Goal: Information Seeking & Learning: Learn about a topic

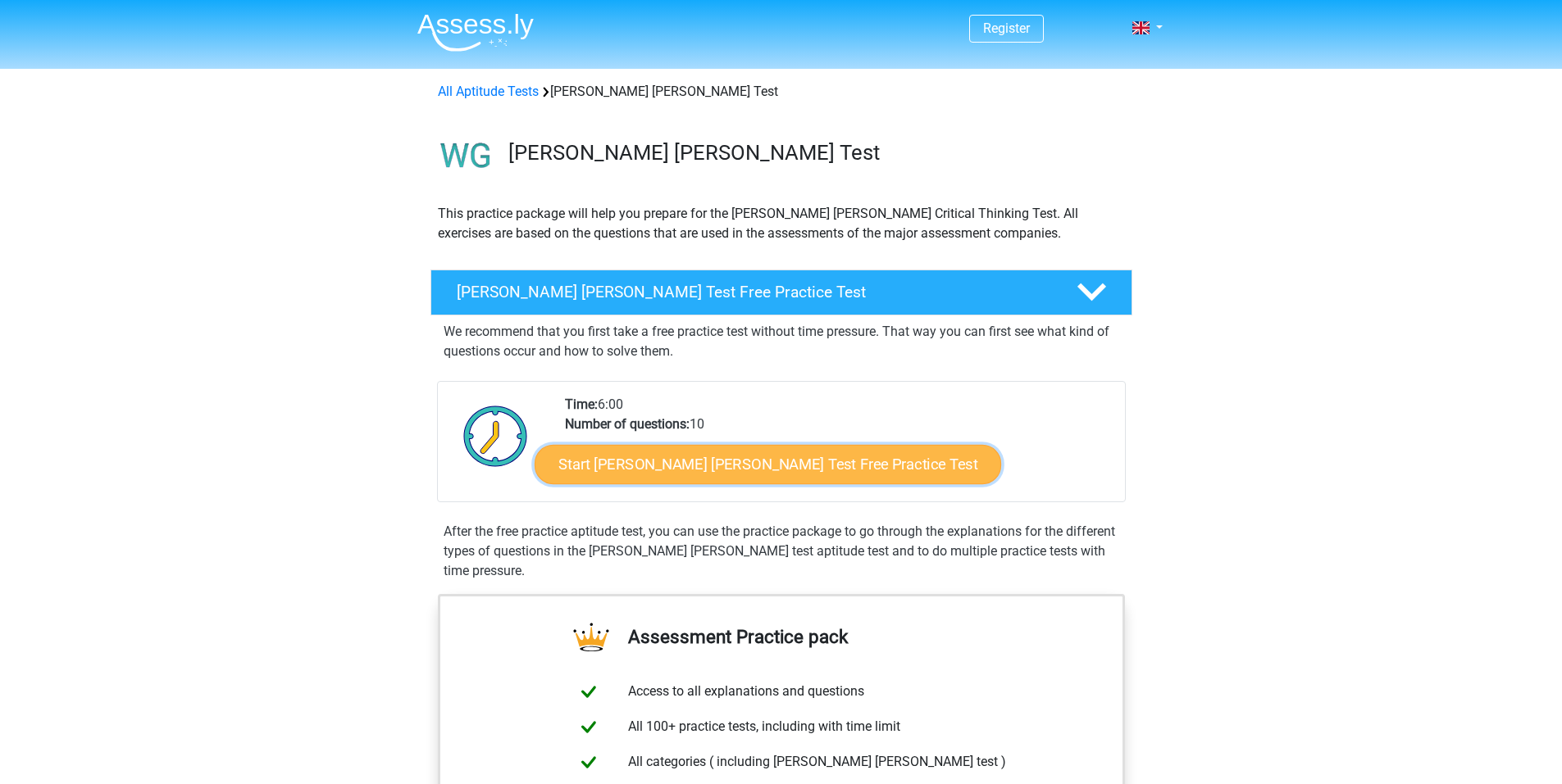
click at [775, 459] on link "Start [PERSON_NAME] [PERSON_NAME] Test Free Practice Test" at bounding box center [768, 465] width 466 height 40
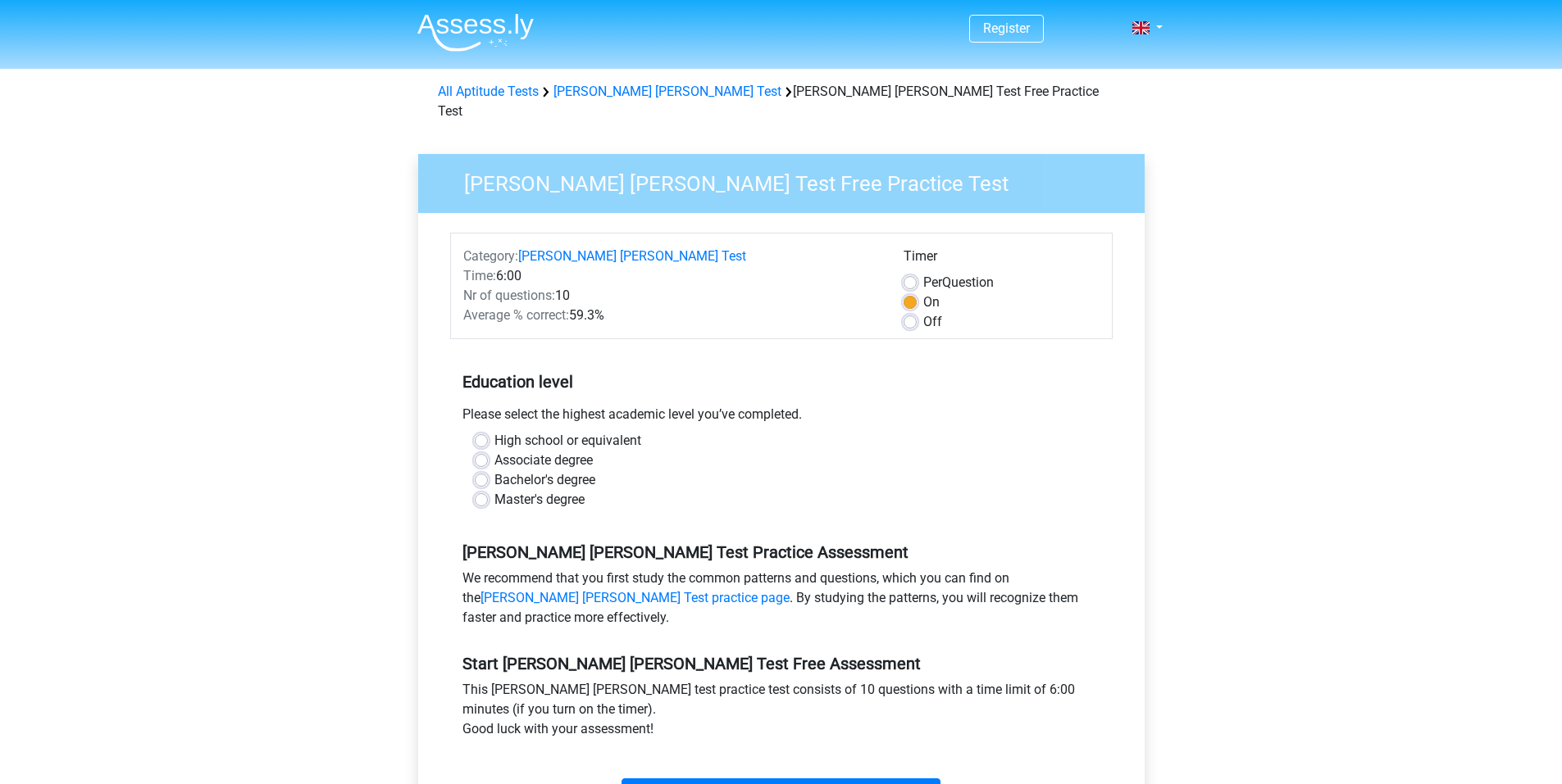
click at [566, 431] on label "High school or equivalent" at bounding box center [568, 441] width 147 height 20
click at [488, 431] on input "High school or equivalent" at bounding box center [481, 439] width 13 height 17
radio input "true"
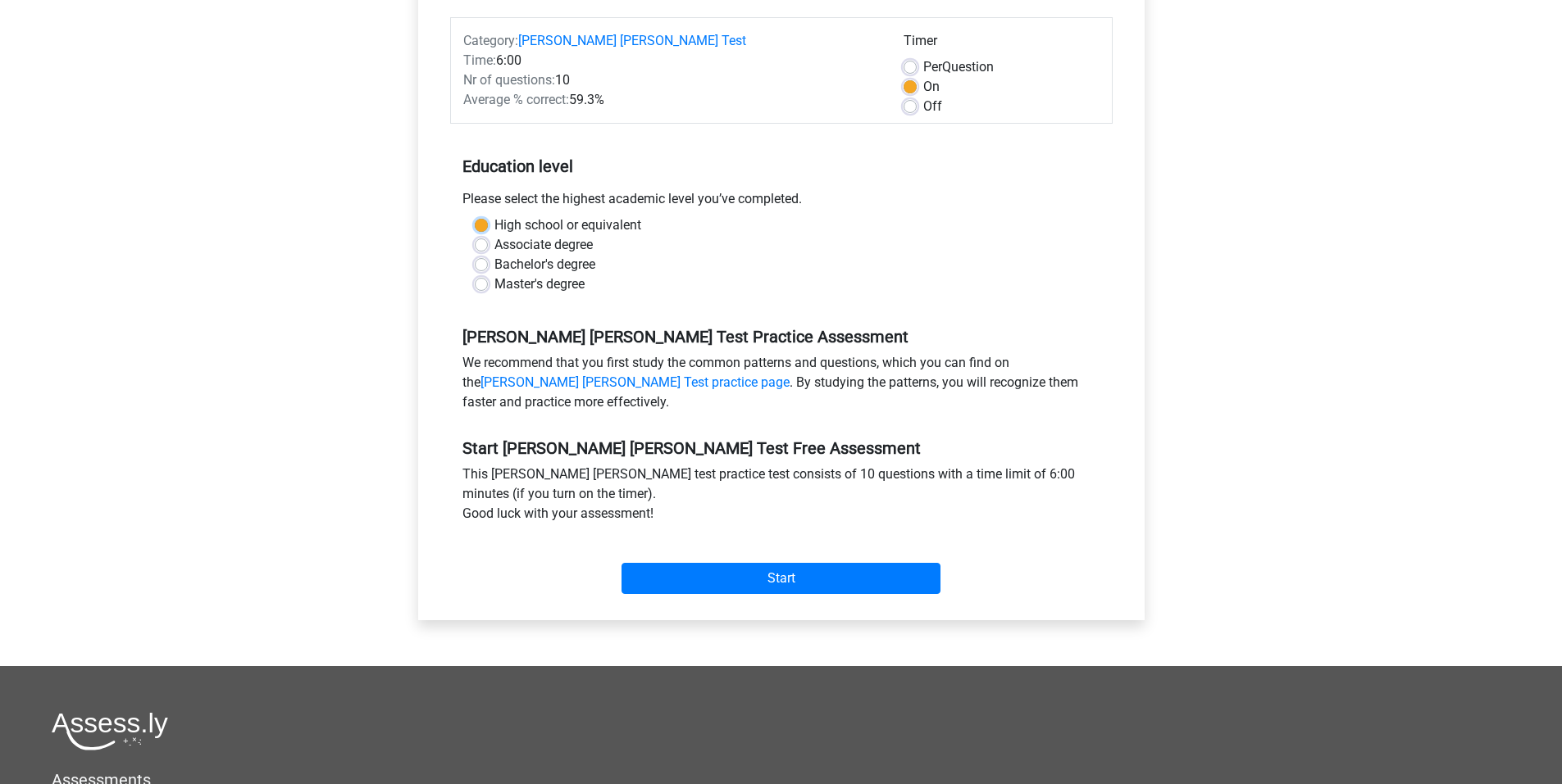
scroll to position [219, 0]
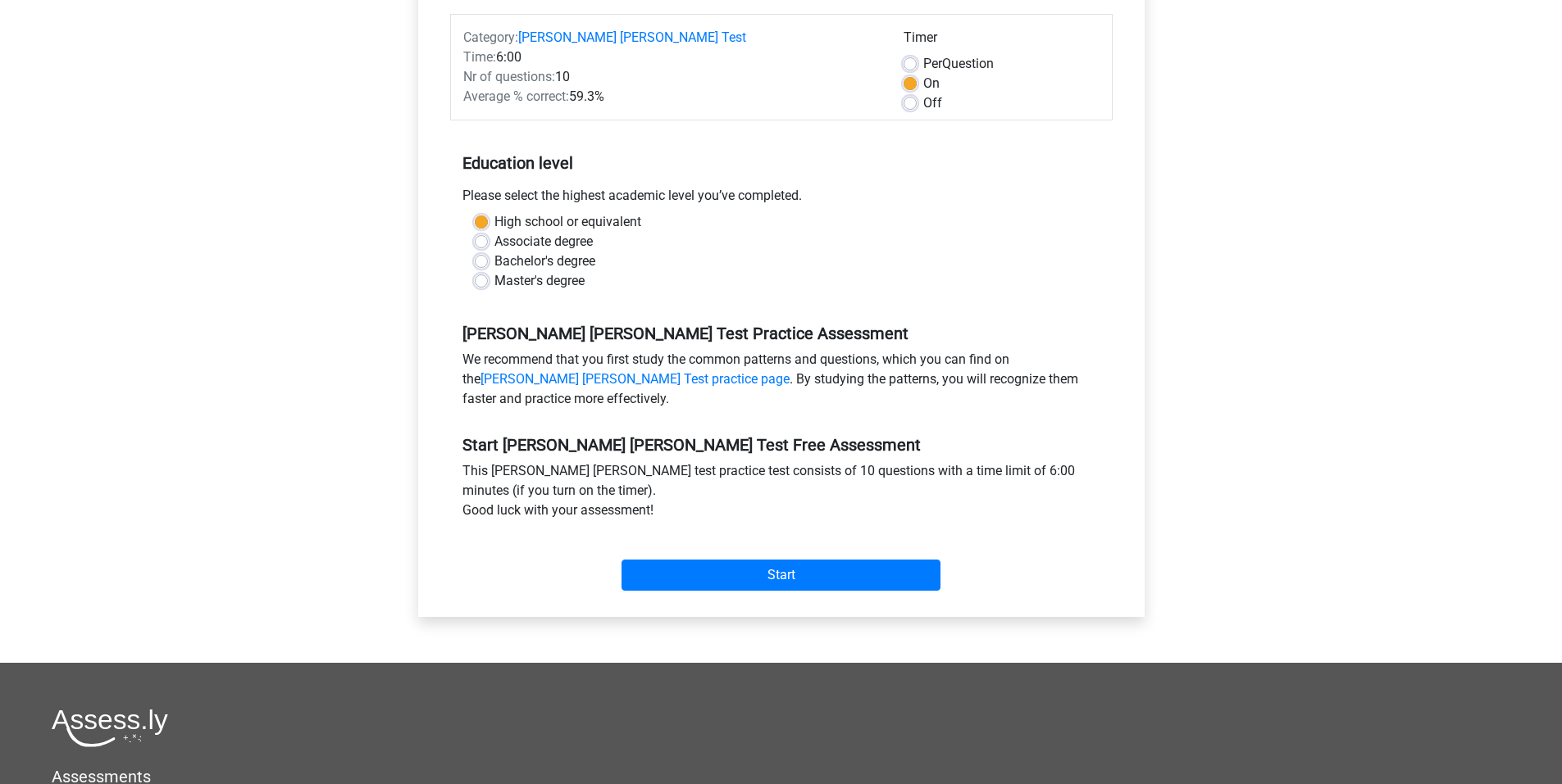
click at [789, 577] on div "Start" at bounding box center [781, 562] width 662 height 70
click at [750, 576] on div "Start" at bounding box center [781, 562] width 662 height 70
click at [736, 560] on input "Start" at bounding box center [781, 575] width 319 height 31
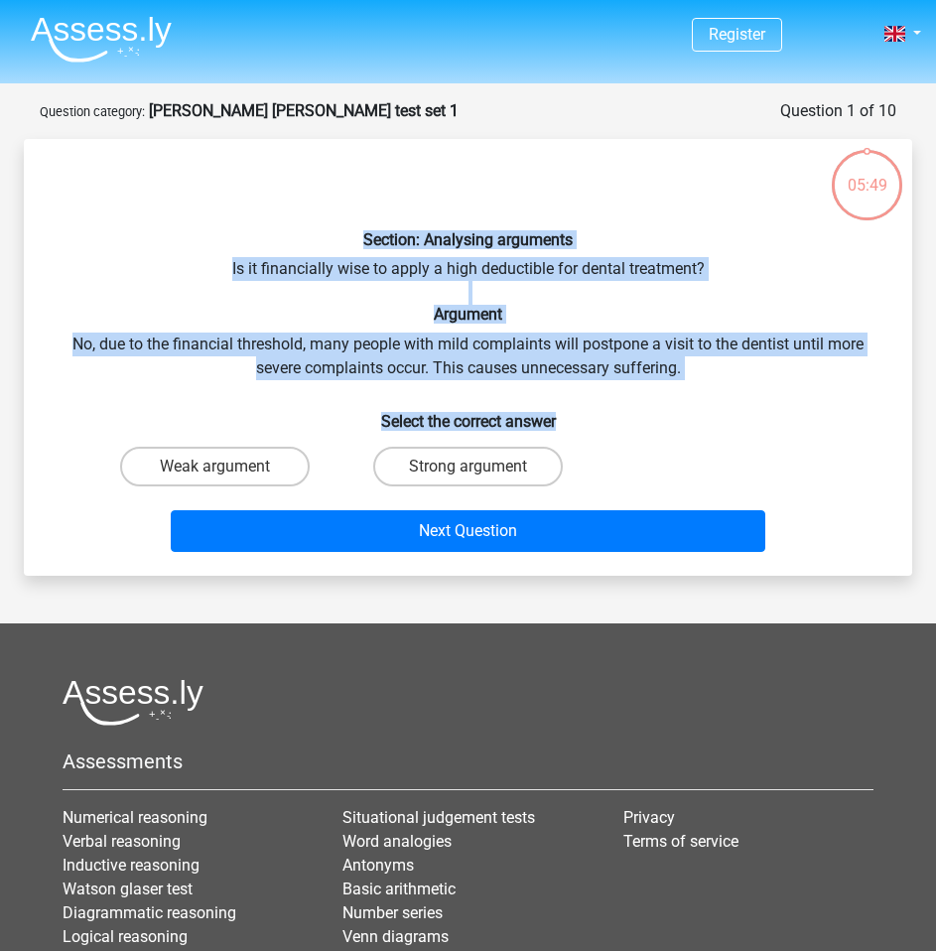
drag, startPoint x: 630, startPoint y: 391, endPoint x: 135, endPoint y: 225, distance: 521.6
click at [135, 224] on div "Section: Analysing arguments Is it financially wise to apply a high deductible …" at bounding box center [468, 357] width 873 height 405
copy div "Section: Analysing arguments Is it financially wise to apply a high deductible …"
click at [452, 465] on label "Strong argument" at bounding box center [468, 467] width 190 height 40
click at [469, 467] on input "Strong argument" at bounding box center [475, 473] width 13 height 13
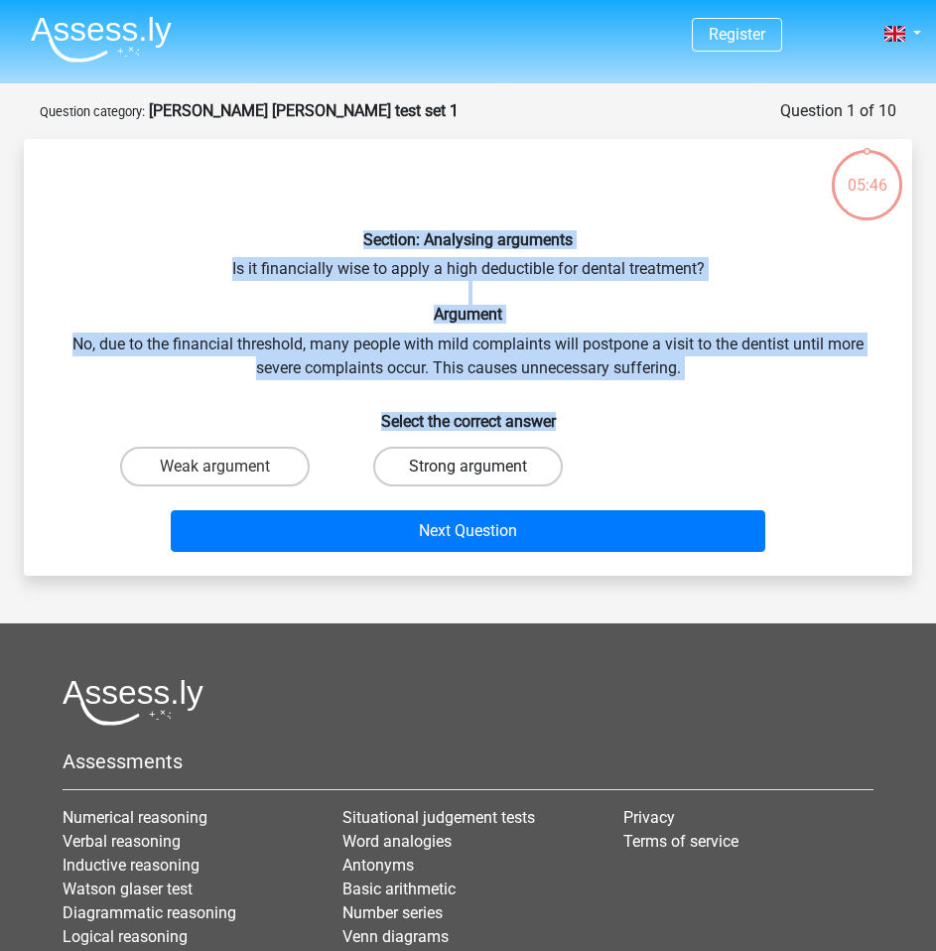
radio input "true"
click at [201, 461] on label "Weak argument" at bounding box center [215, 467] width 190 height 40
click at [216, 467] on input "Weak argument" at bounding box center [222, 473] width 13 height 13
radio input "true"
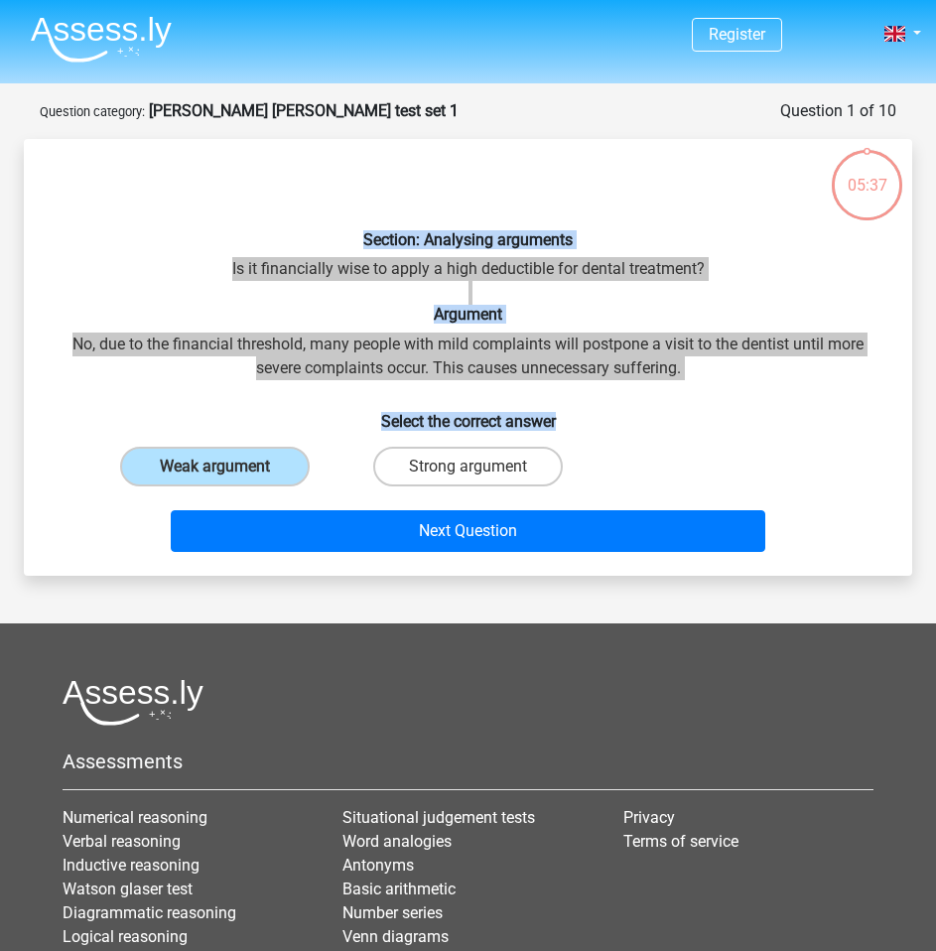
drag, startPoint x: 494, startPoint y: 385, endPoint x: 487, endPoint y: 430, distance: 45.2
click at [494, 385] on div "Section: Analysing arguments Is it financially wise to apply a high deductible …" at bounding box center [468, 357] width 873 height 405
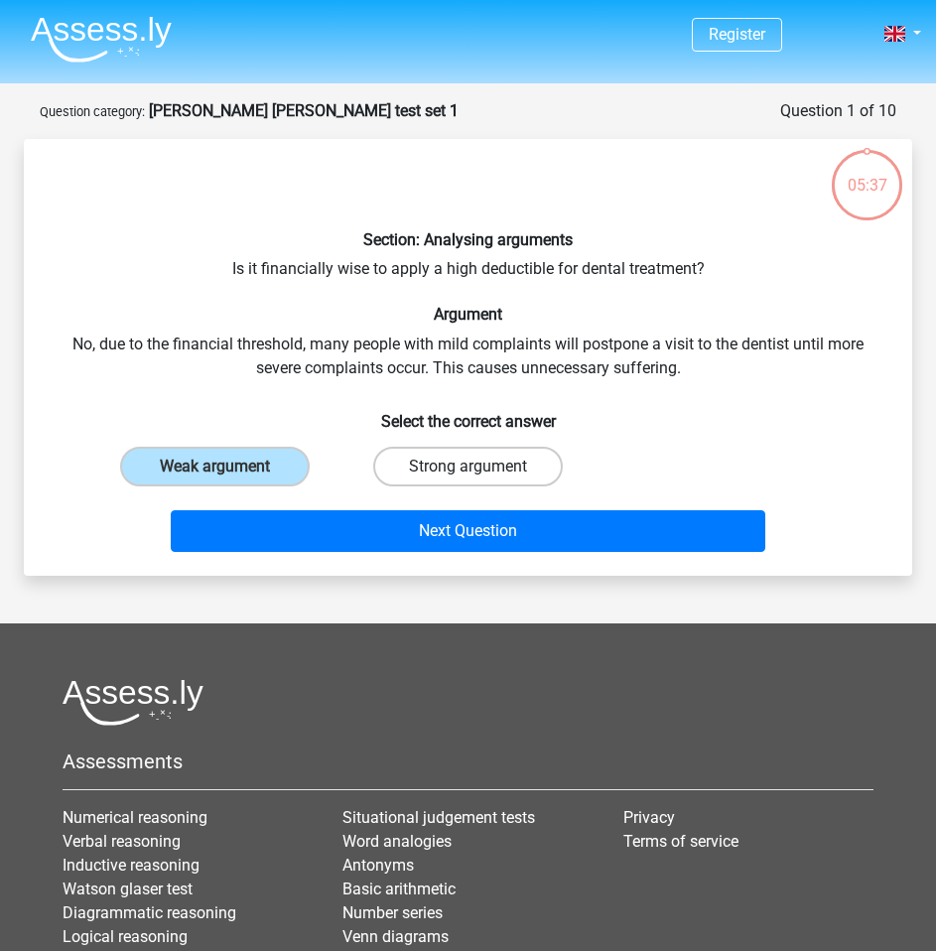
click at [472, 457] on label "Strong argument" at bounding box center [468, 467] width 190 height 40
click at [472, 467] on input "Strong argument" at bounding box center [475, 473] width 13 height 13
radio input "true"
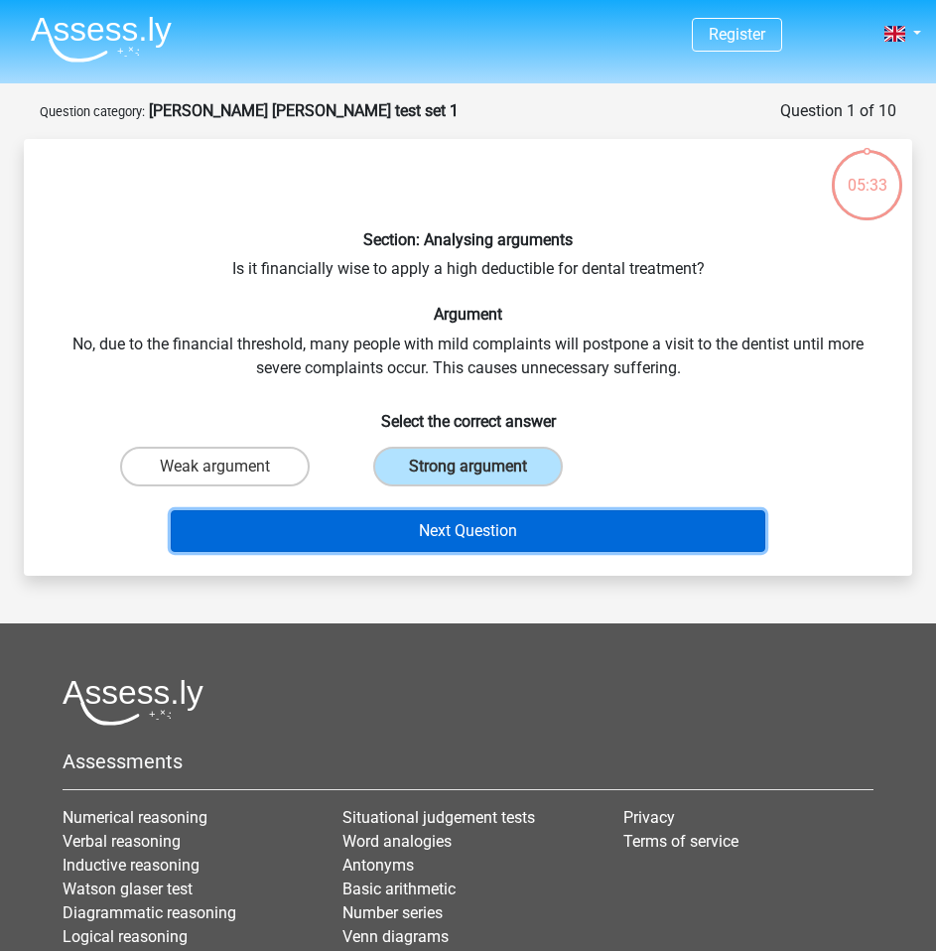
click at [466, 518] on button "Next Question" at bounding box center [468, 531] width 595 height 42
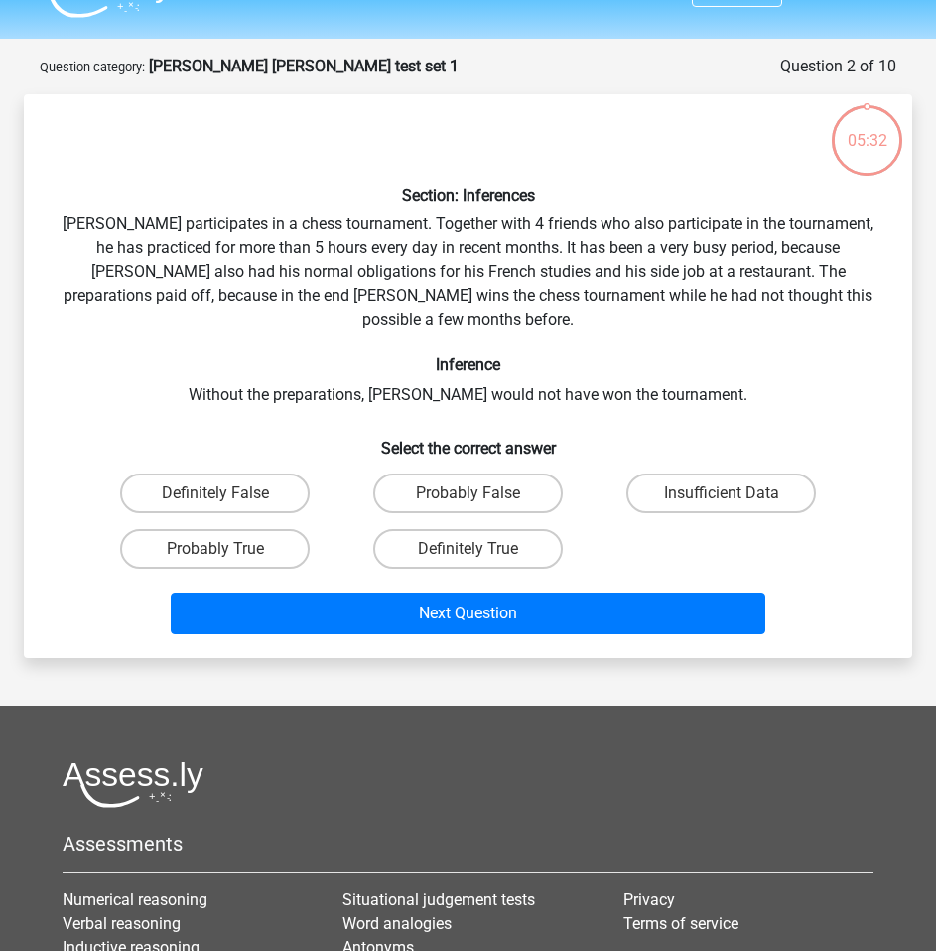
scroll to position [99, 0]
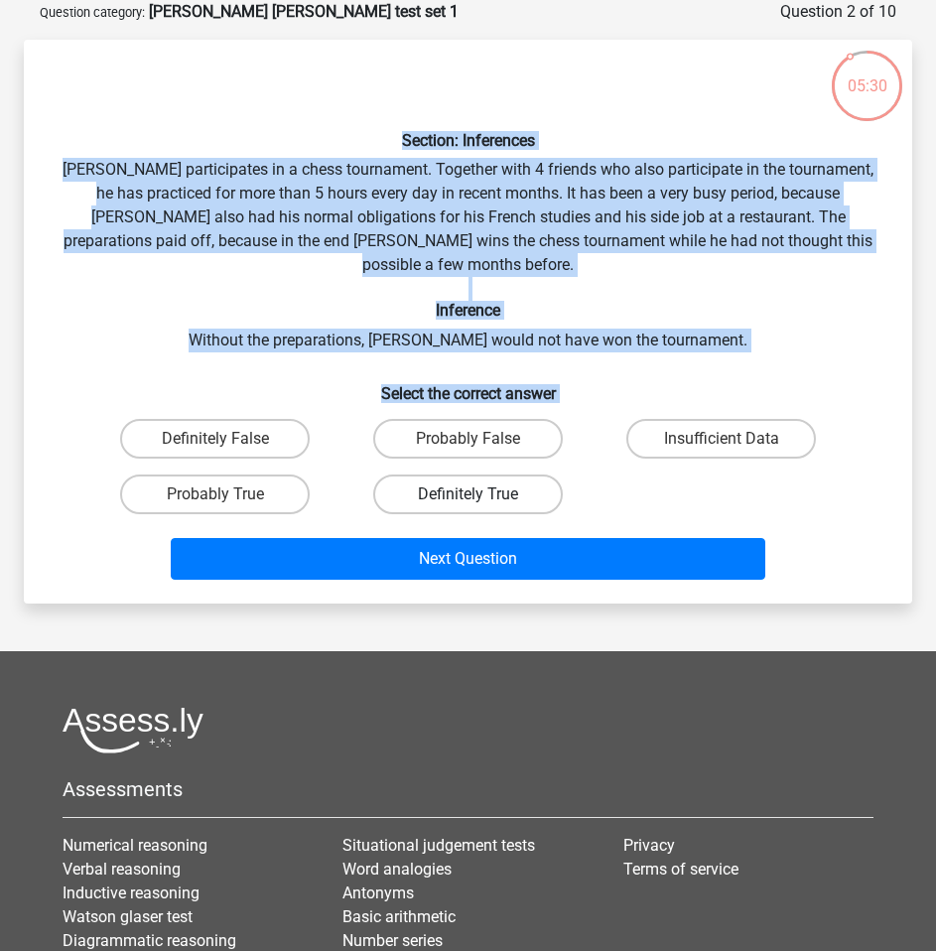
drag, startPoint x: 64, startPoint y: 132, endPoint x: 549, endPoint y: 472, distance: 592.6
click at [549, 472] on div "Section: Inferences Pablo participates in a chess tournament. Together with 4 f…" at bounding box center [468, 322] width 873 height 532
click at [221, 174] on div "Section: Inferences Pablo participates in a chess tournament. Together with 4 f…" at bounding box center [468, 322] width 873 height 532
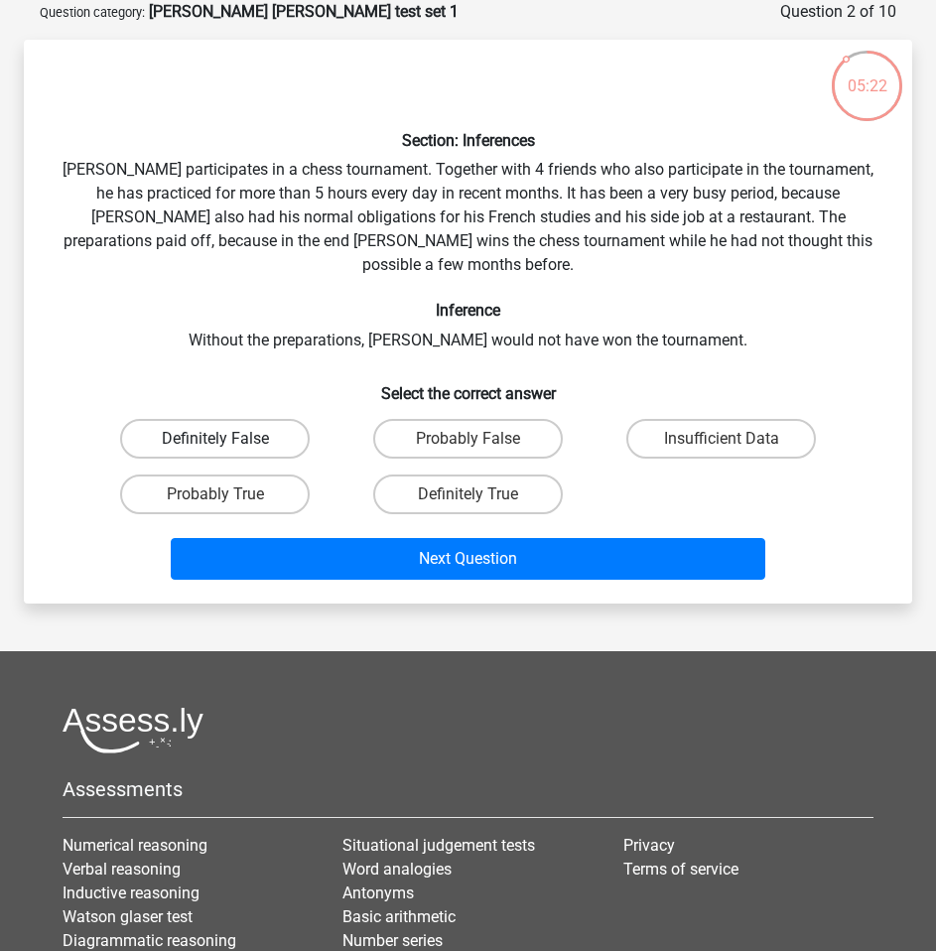
click at [234, 419] on label "Definitely False" at bounding box center [215, 439] width 190 height 40
click at [228, 439] on input "Definitely False" at bounding box center [222, 445] width 13 height 13
radio input "true"
click at [240, 475] on label "Probably True" at bounding box center [215, 495] width 190 height 40
click at [228, 495] on input "Probably True" at bounding box center [222, 501] width 13 height 13
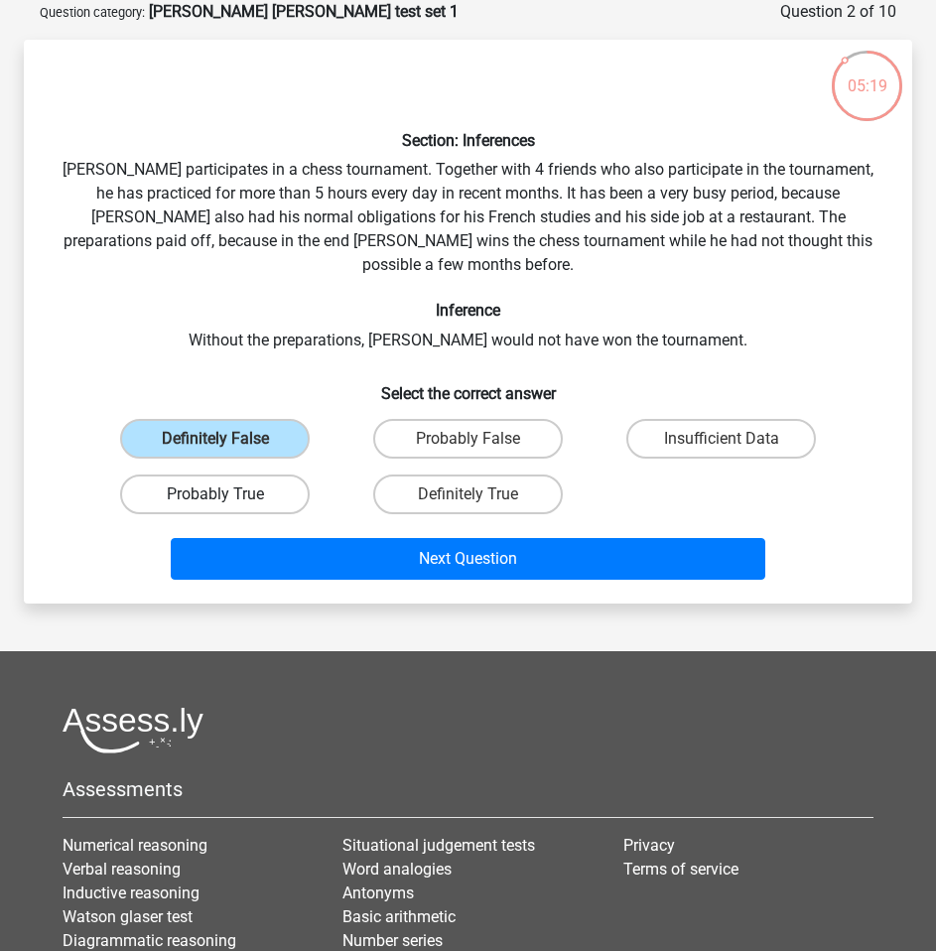
radio input "true"
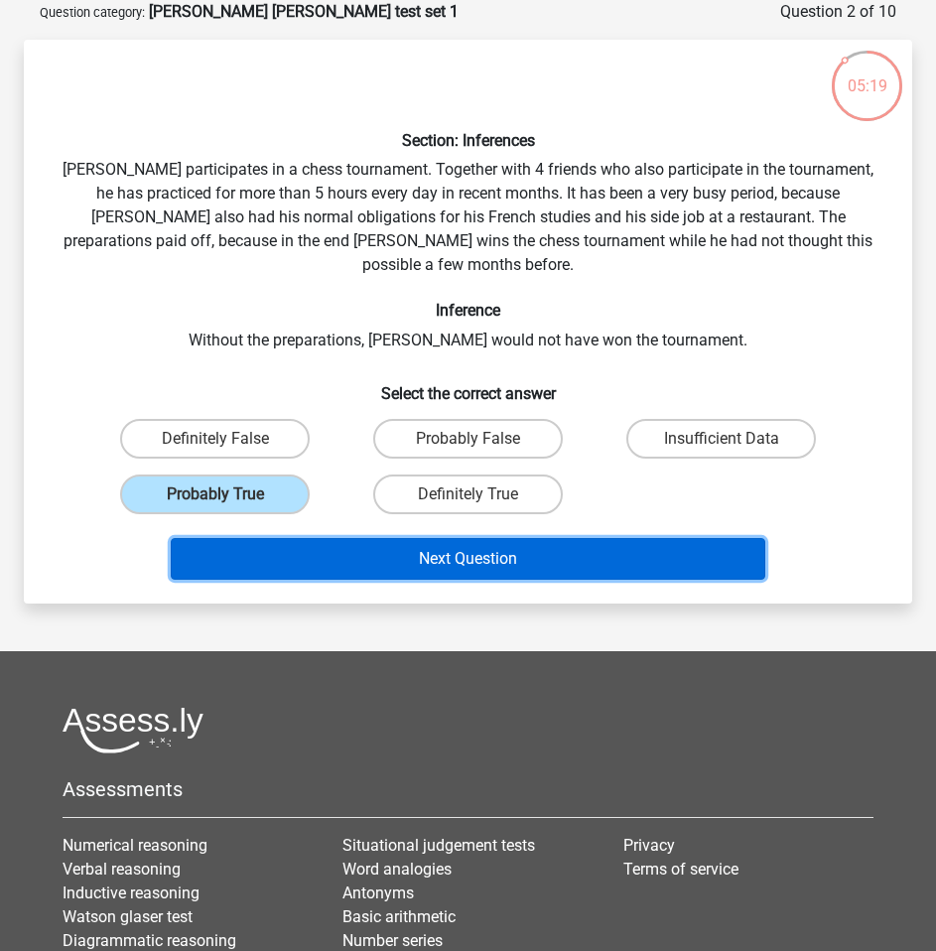
click at [405, 540] on button "Next Question" at bounding box center [468, 559] width 595 height 42
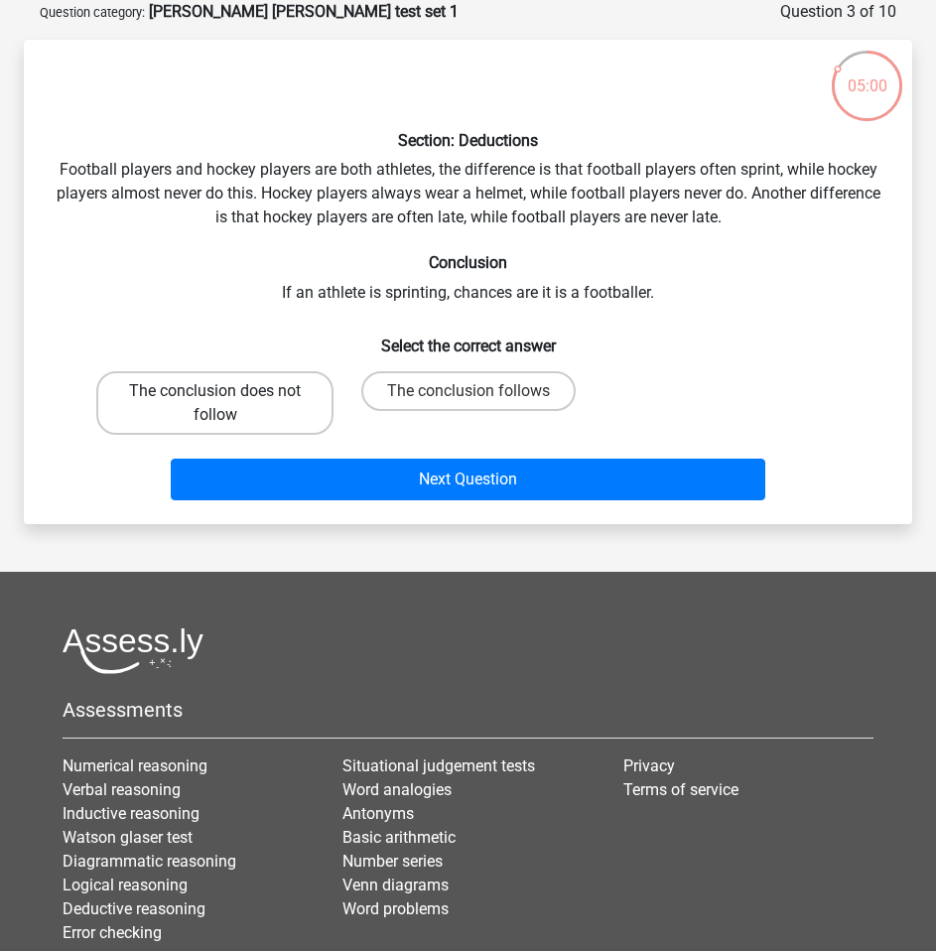
drag, startPoint x: 273, startPoint y: 395, endPoint x: 312, endPoint y: 433, distance: 54.1
click at [273, 395] on label "The conclusion does not follow" at bounding box center [214, 403] width 237 height 64
click at [228, 395] on input "The conclusion does not follow" at bounding box center [222, 397] width 13 height 13
radio input "true"
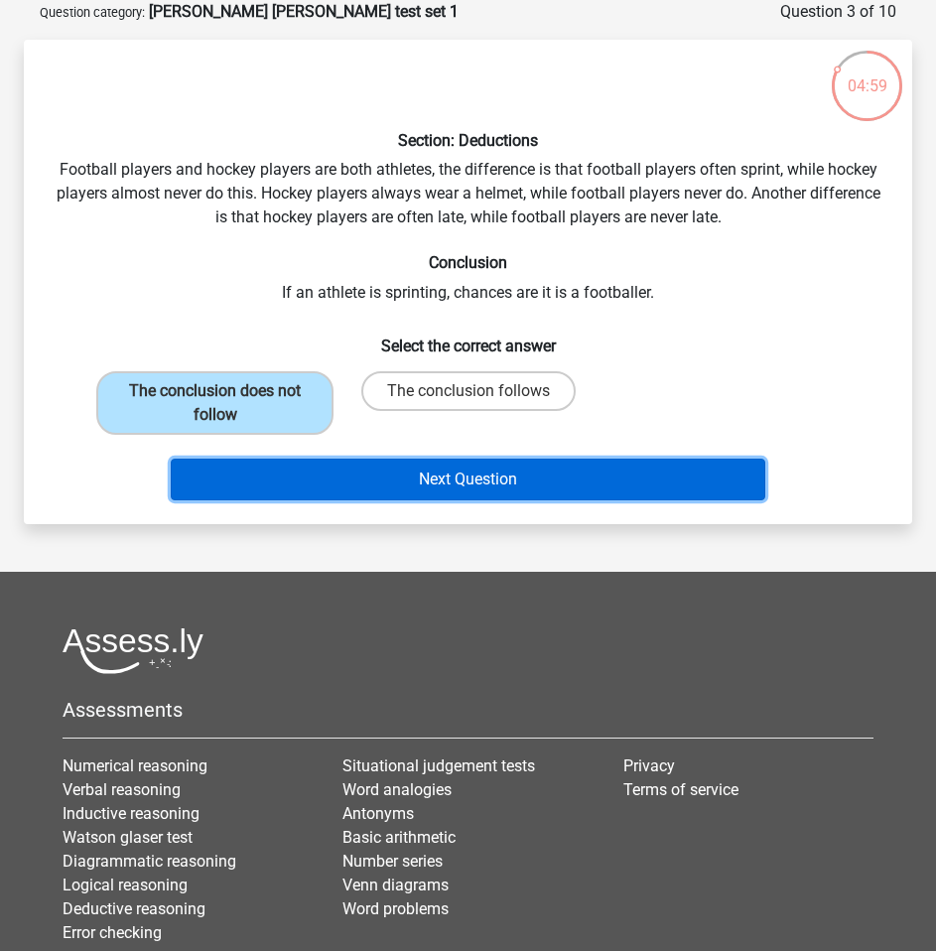
click at [354, 480] on button "Next Question" at bounding box center [468, 480] width 595 height 42
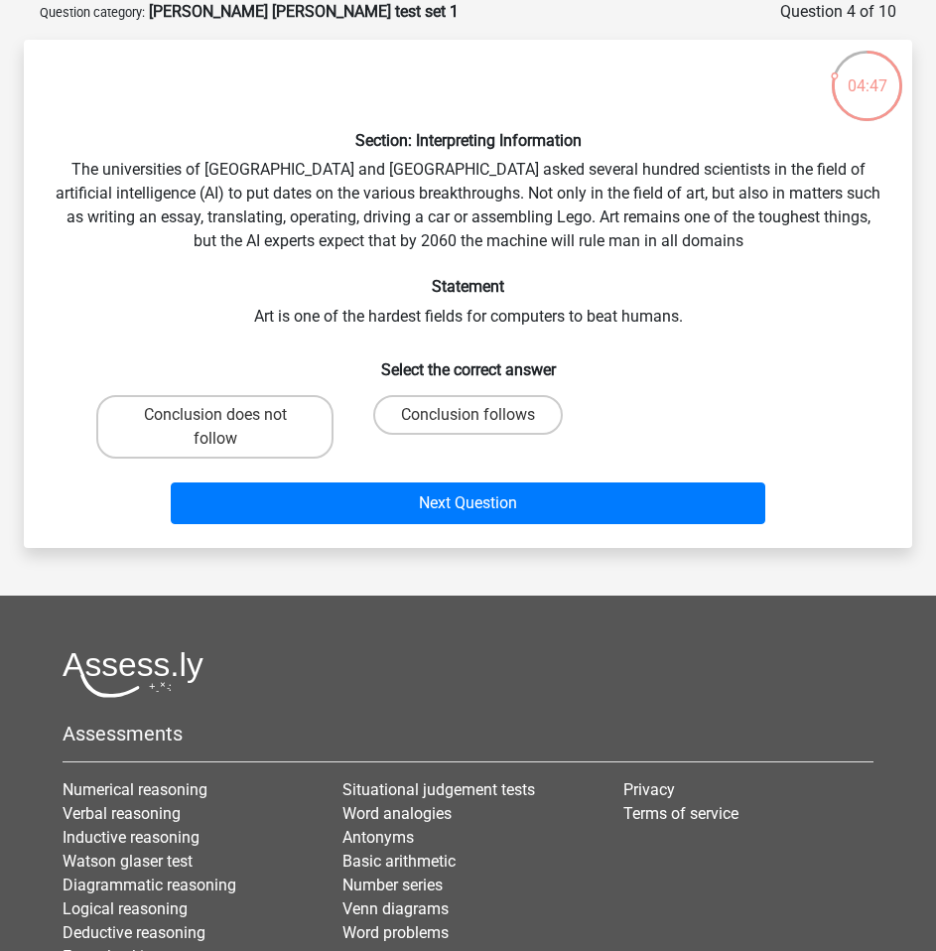
drag, startPoint x: 437, startPoint y: 417, endPoint x: 457, endPoint y: 463, distance: 49.8
click at [437, 416] on label "Conclusion follows" at bounding box center [468, 415] width 190 height 40
click at [469, 416] on input "Conclusion follows" at bounding box center [475, 421] width 13 height 13
radio input "true"
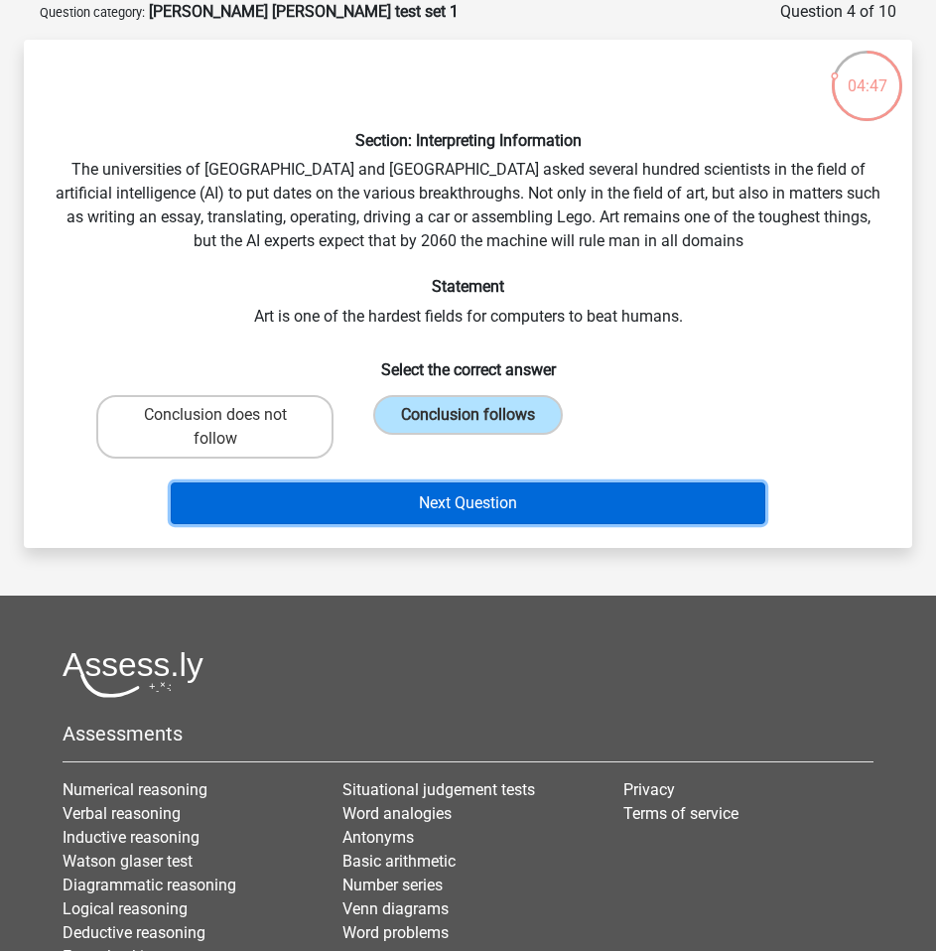
click at [503, 515] on button "Next Question" at bounding box center [468, 504] width 595 height 42
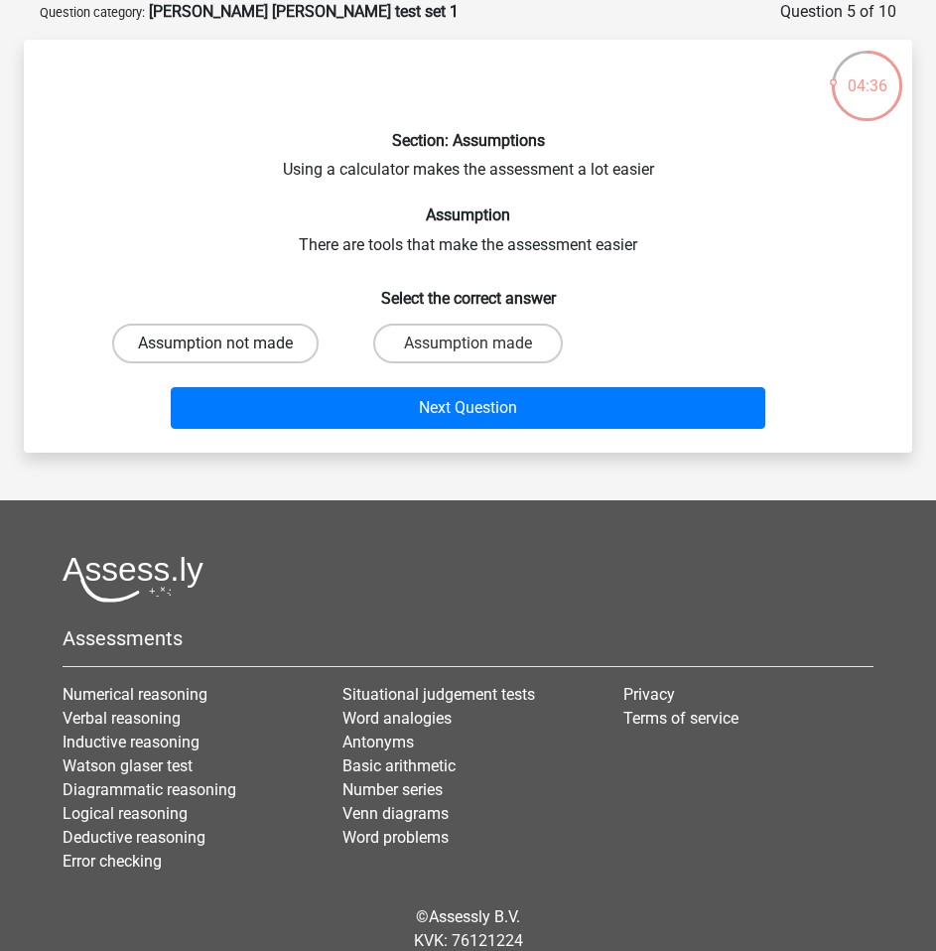
click at [246, 338] on label "Assumption not made" at bounding box center [215, 344] width 207 height 40
click at [228, 344] on input "Assumption not made" at bounding box center [222, 350] width 13 height 13
radio input "true"
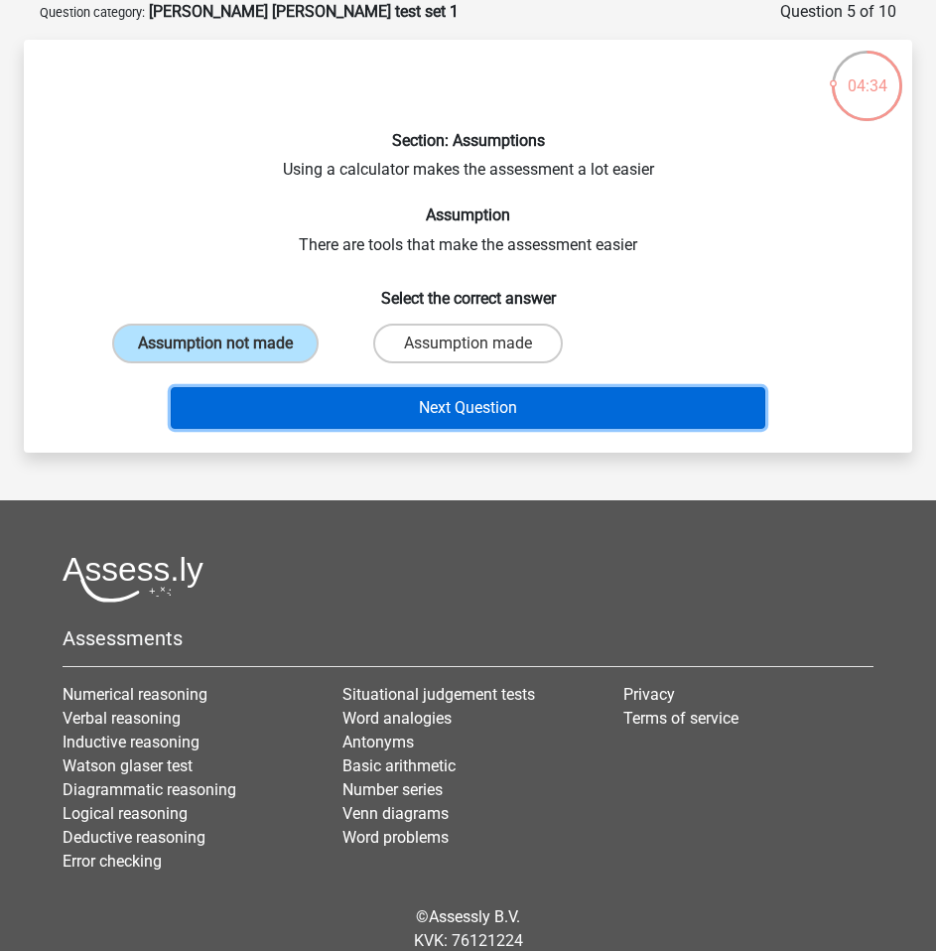
click at [435, 413] on button "Next Question" at bounding box center [468, 408] width 595 height 42
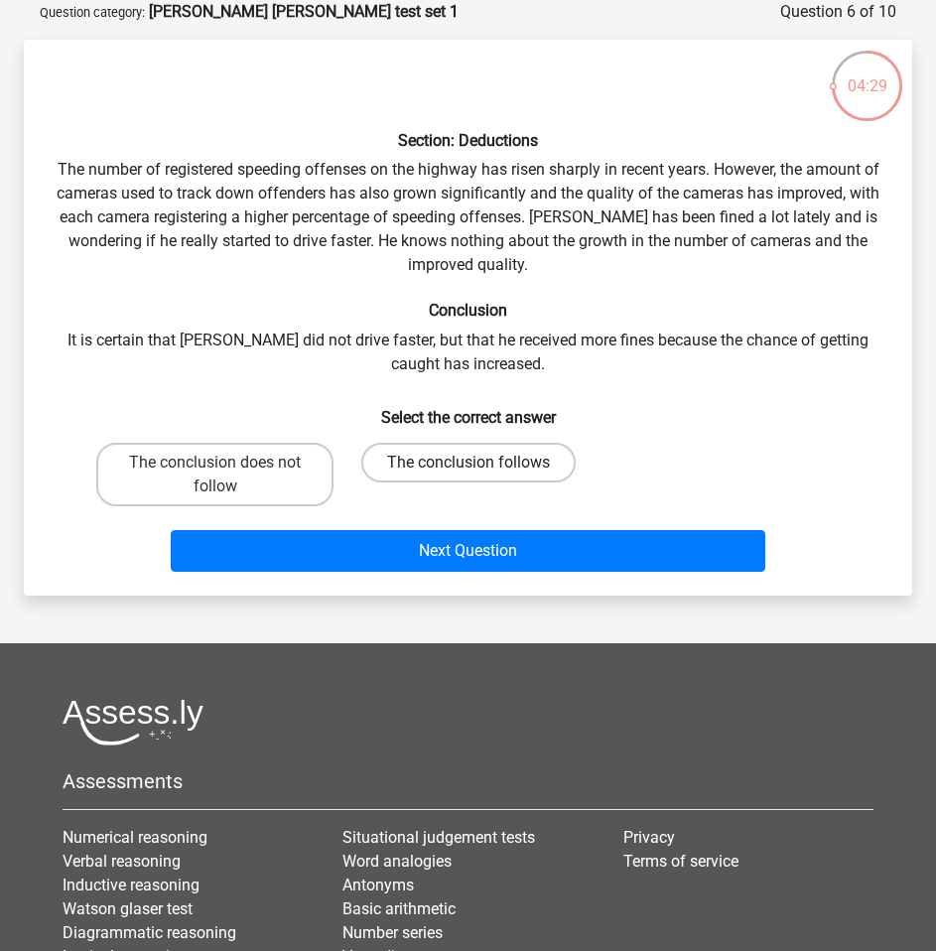
click at [445, 467] on label "The conclusion follows" at bounding box center [468, 463] width 215 height 40
click at [469, 467] on input "The conclusion follows" at bounding box center [475, 469] width 13 height 13
radio input "true"
click at [263, 483] on label "The conclusion does not follow" at bounding box center [214, 475] width 237 height 64
click at [228, 476] on input "The conclusion does not follow" at bounding box center [222, 469] width 13 height 13
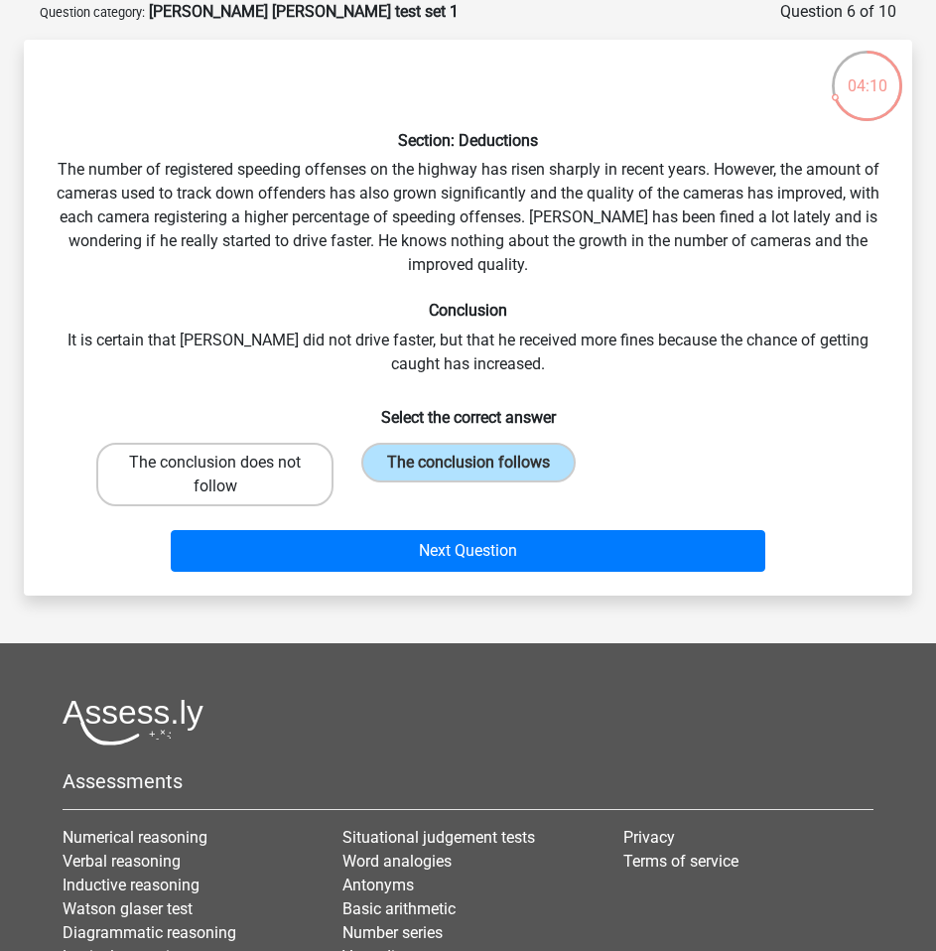
radio input "true"
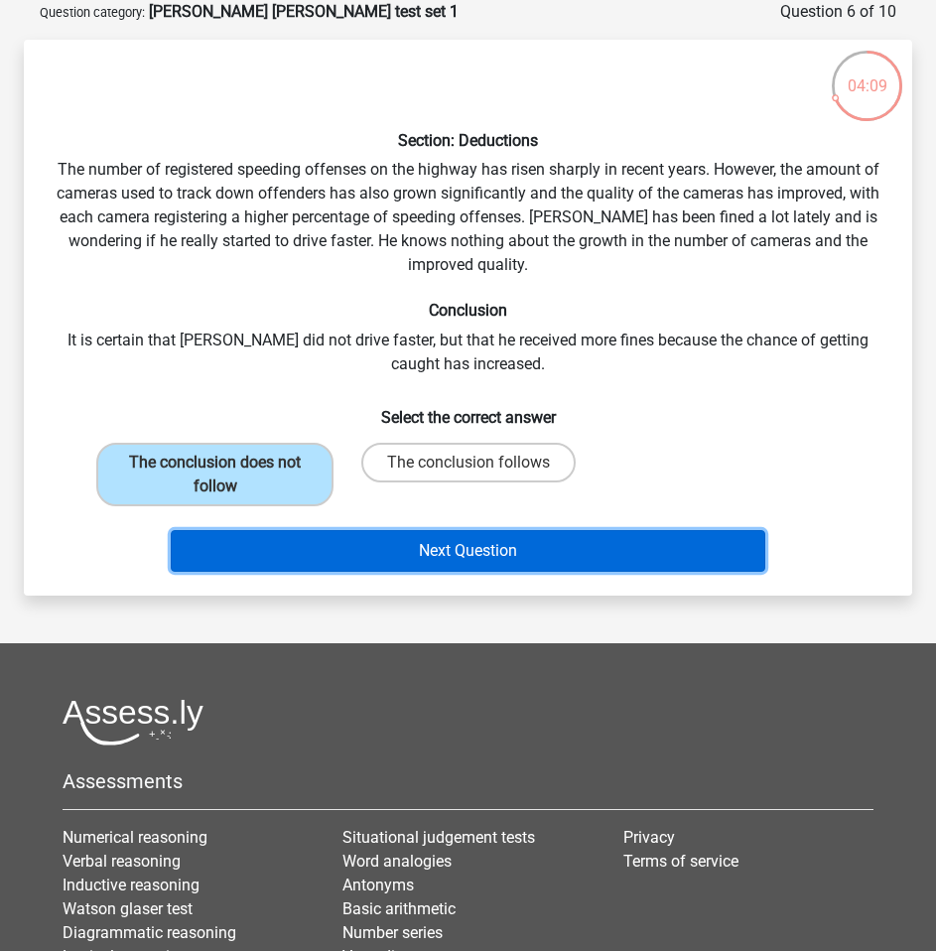
click at [391, 556] on button "Next Question" at bounding box center [468, 551] width 595 height 42
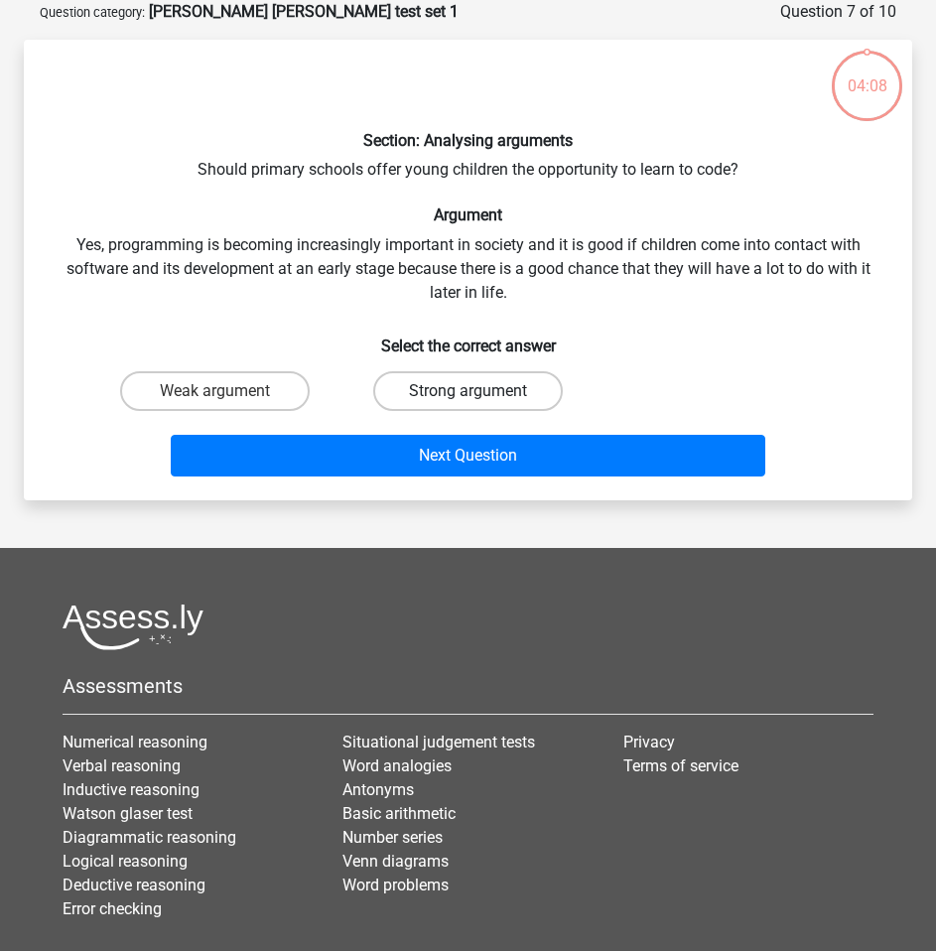
click at [439, 390] on label "Strong argument" at bounding box center [468, 391] width 190 height 40
click at [469, 391] on input "Strong argument" at bounding box center [475, 397] width 13 height 13
radio input "true"
click at [158, 121] on div "Section: Analysing arguments Should primary schools offer young children the op…" at bounding box center [468, 270] width 873 height 429
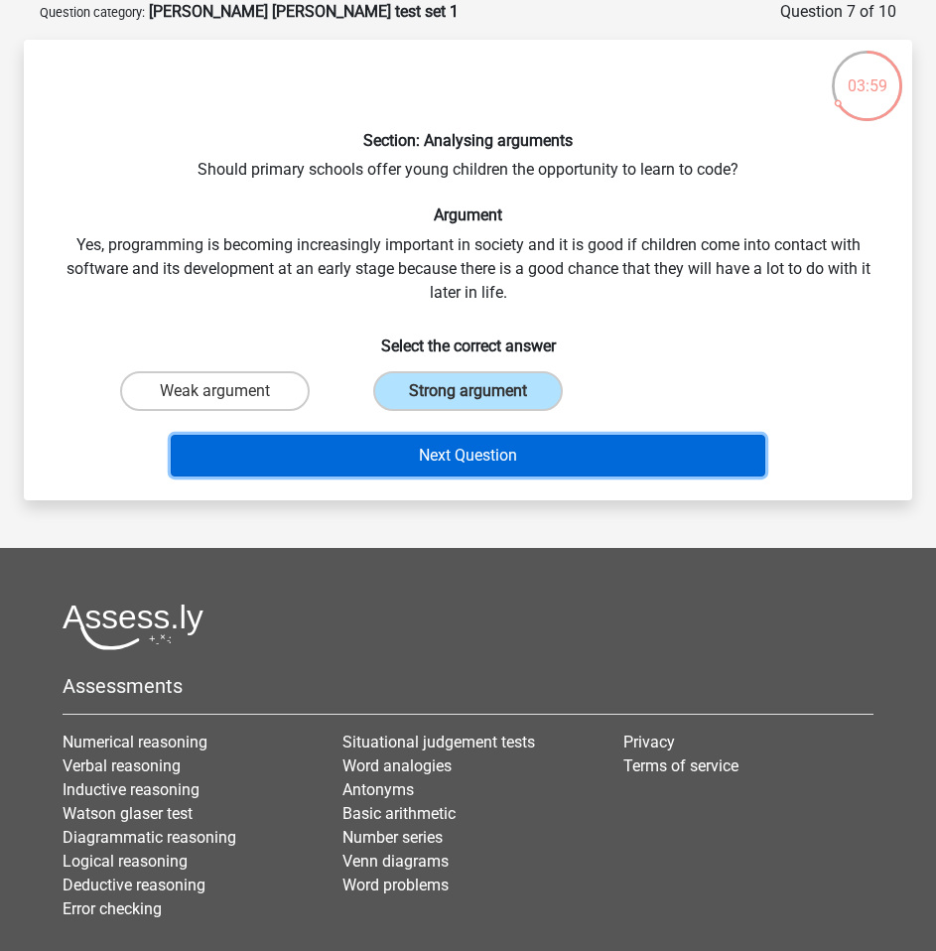
click at [420, 465] on button "Next Question" at bounding box center [468, 456] width 595 height 42
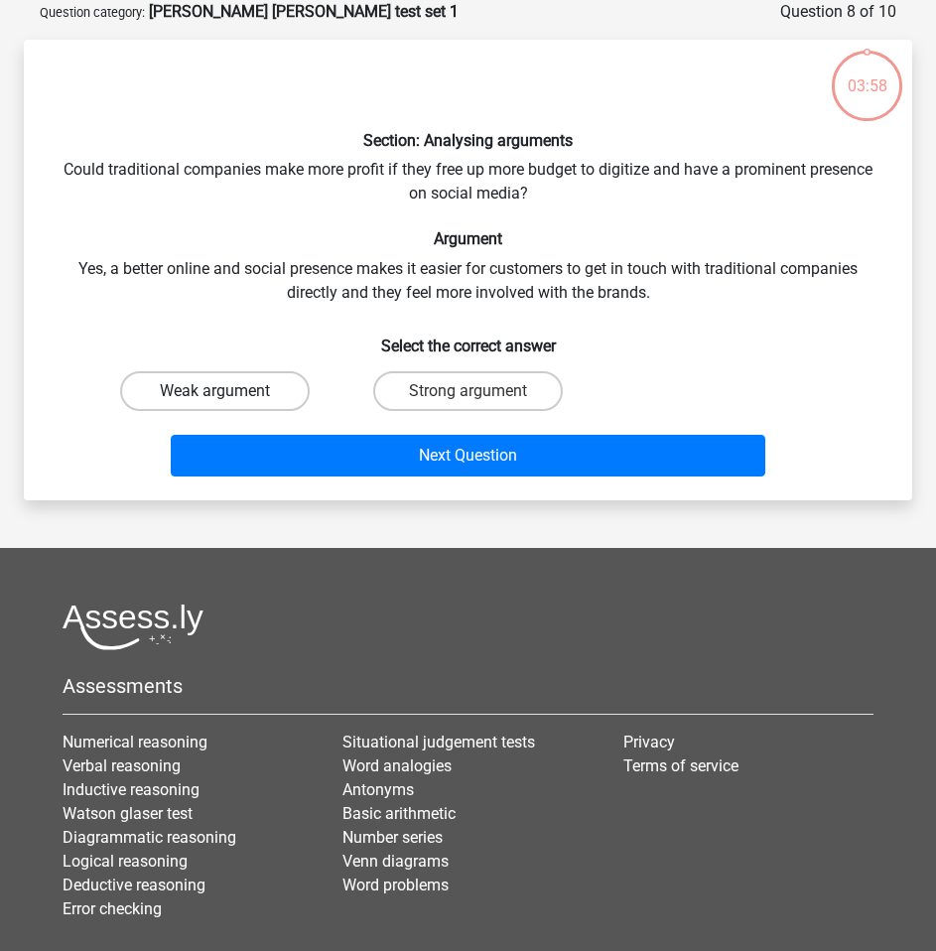
click at [247, 397] on label "Weak argument" at bounding box center [215, 391] width 190 height 40
click at [228, 397] on input "Weak argument" at bounding box center [222, 397] width 13 height 13
radio input "true"
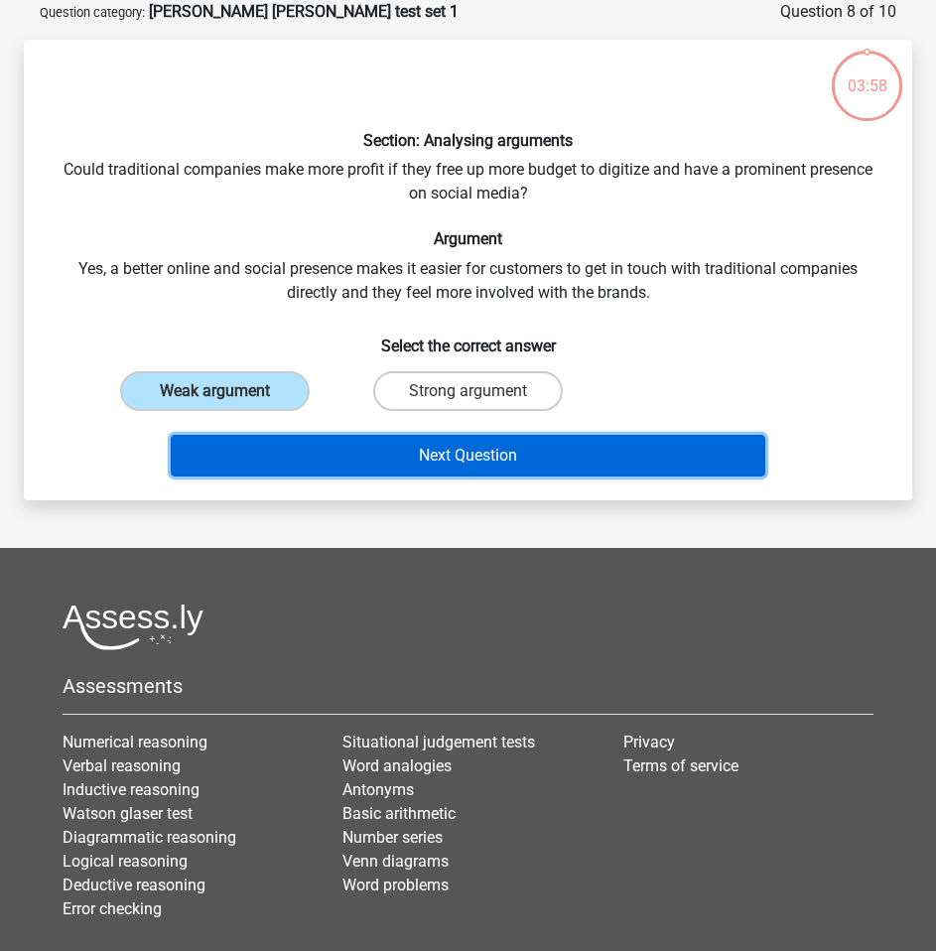
click at [377, 454] on button "Next Question" at bounding box center [468, 456] width 595 height 42
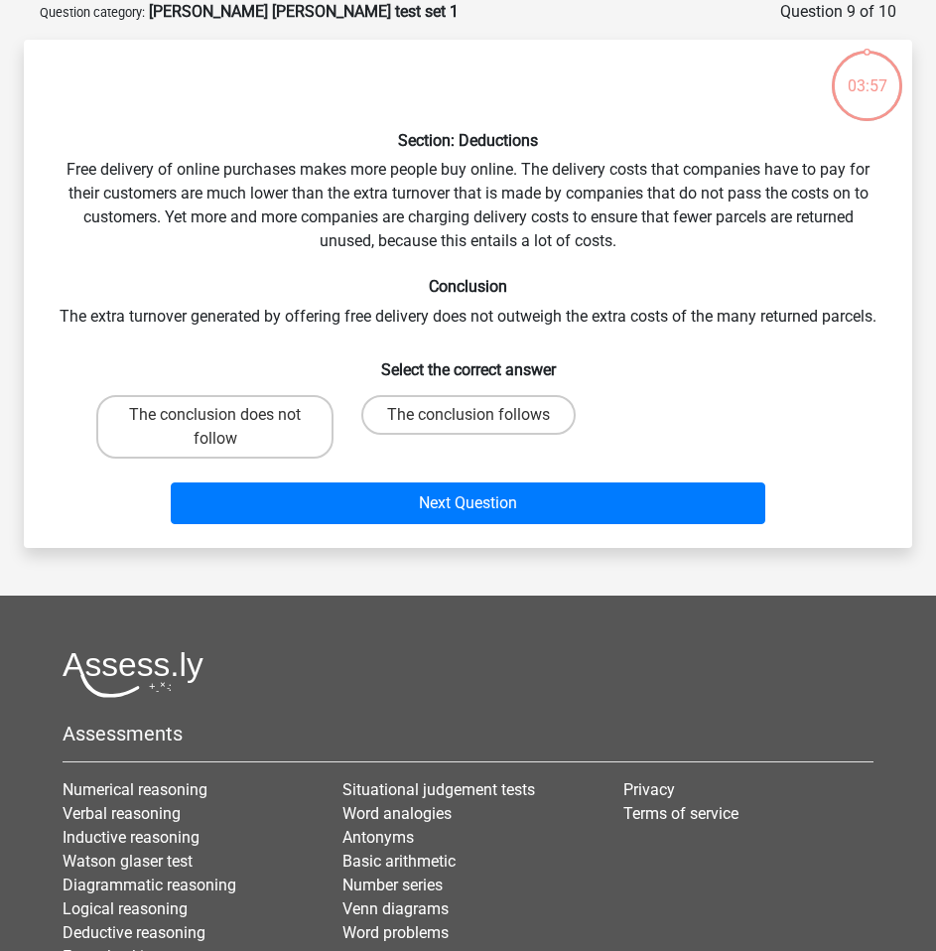
click at [477, 428] on input "The conclusion follows" at bounding box center [475, 421] width 13 height 13
radio input "true"
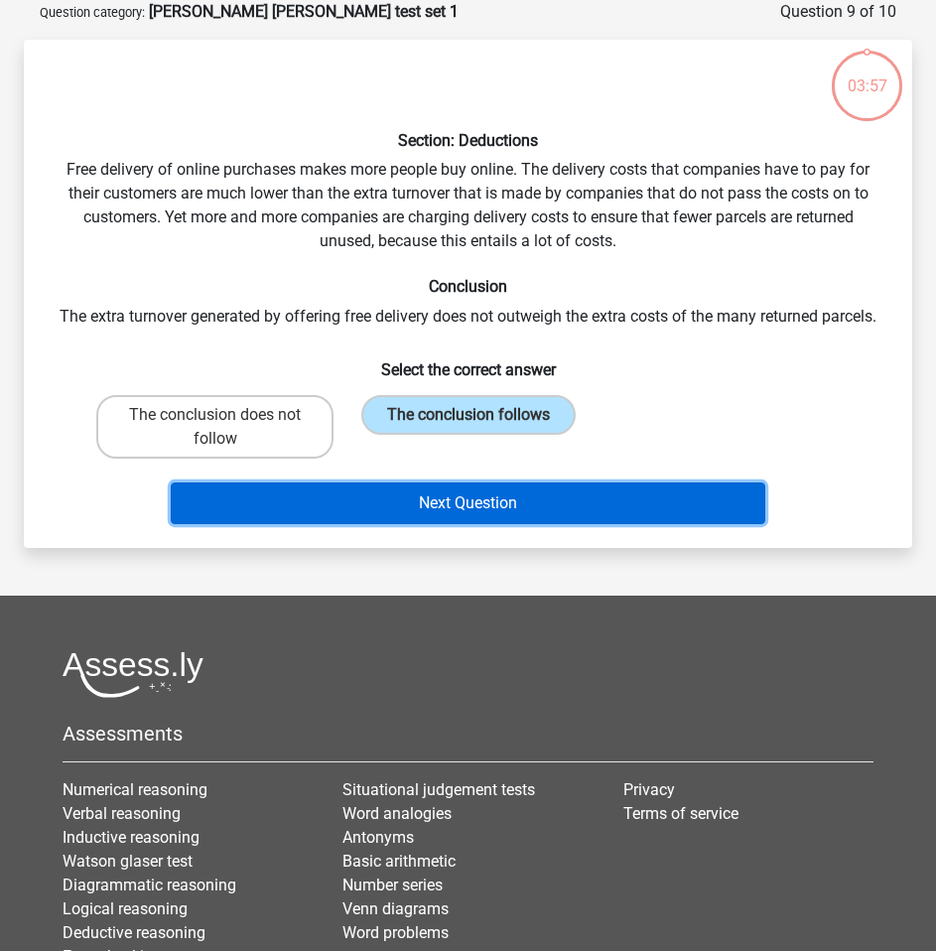
click at [509, 524] on button "Next Question" at bounding box center [468, 504] width 595 height 42
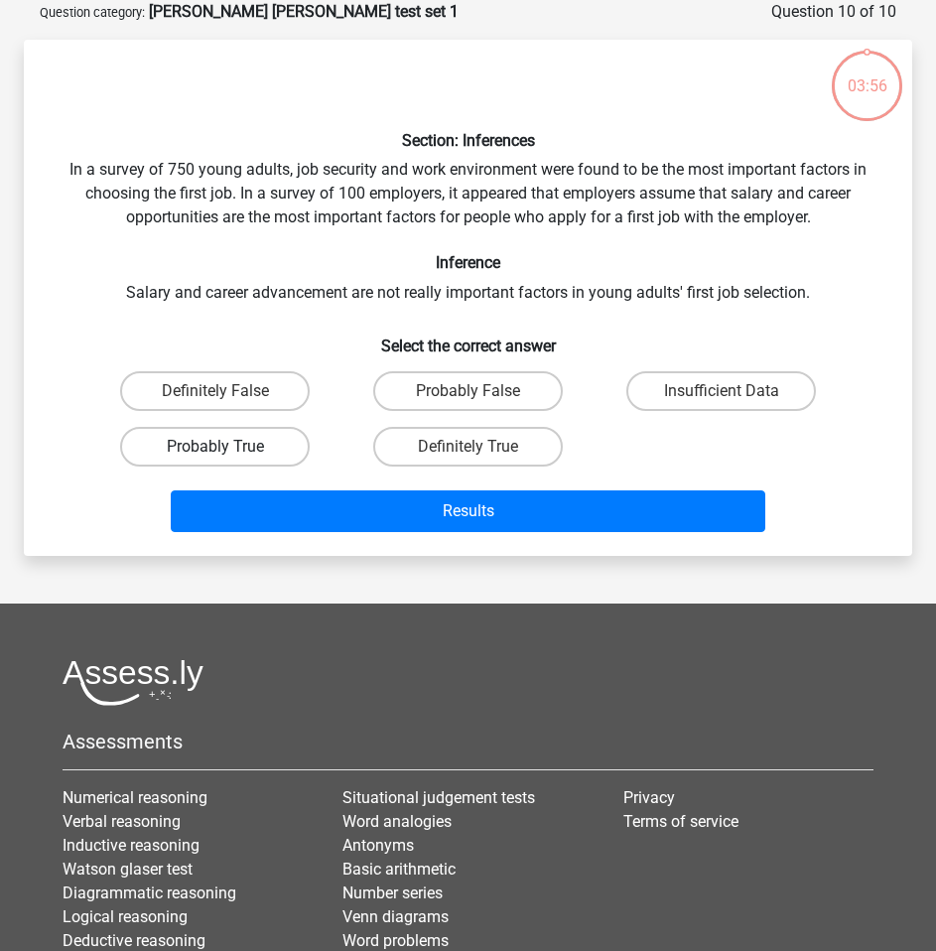
click at [261, 437] on label "Probably True" at bounding box center [215, 447] width 190 height 40
click at [228, 447] on input "Probably True" at bounding box center [222, 453] width 13 height 13
radio input "true"
click at [458, 446] on label "Definitely True" at bounding box center [468, 447] width 190 height 40
click at [469, 447] on input "Definitely True" at bounding box center [475, 453] width 13 height 13
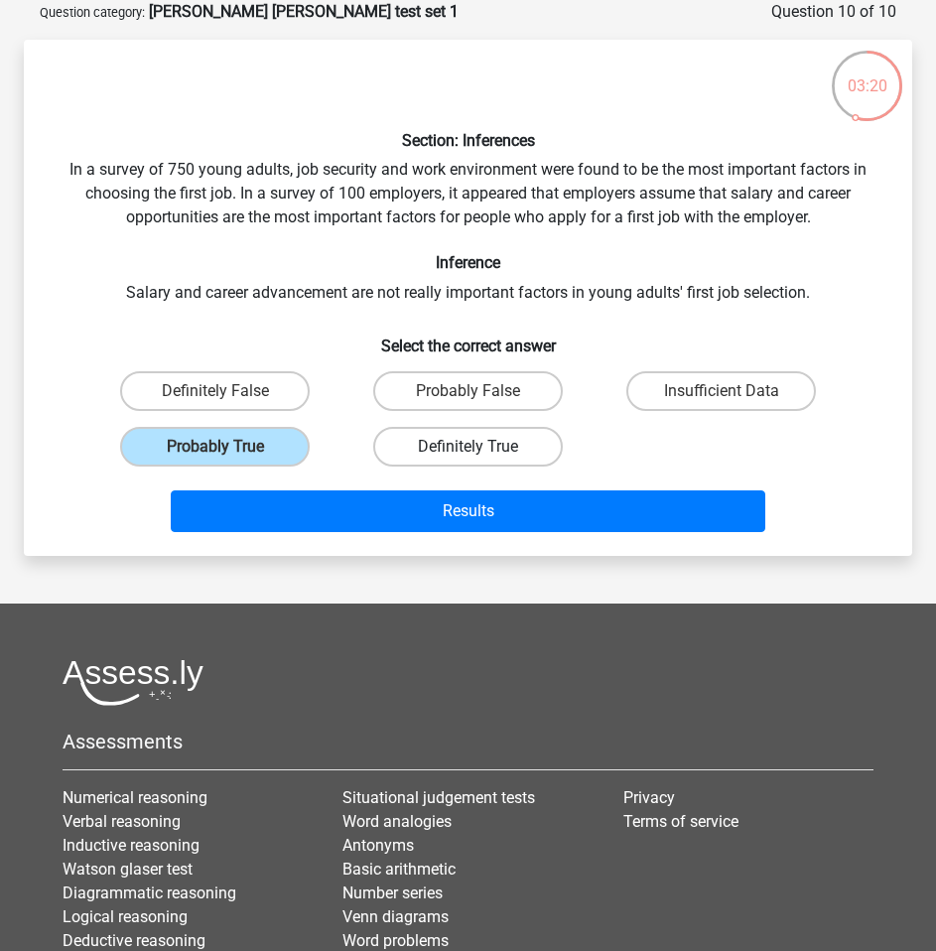
radio input "true"
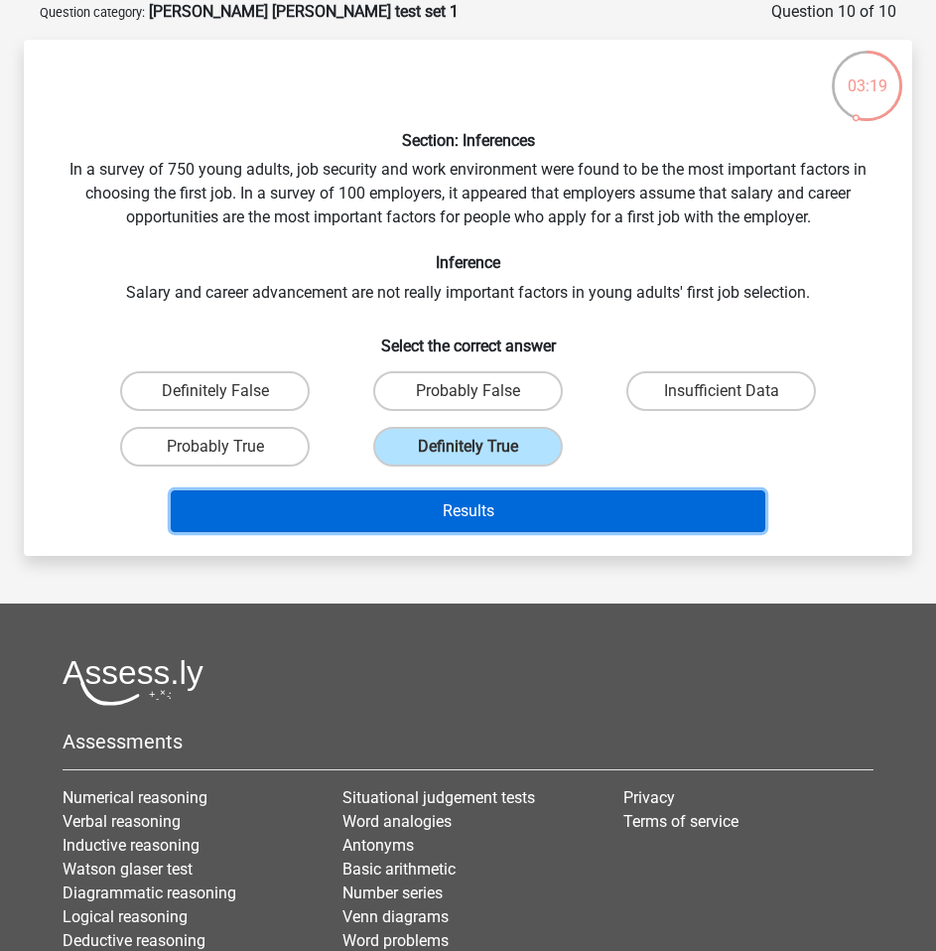
click at [478, 512] on button "Results" at bounding box center [468, 512] width 595 height 42
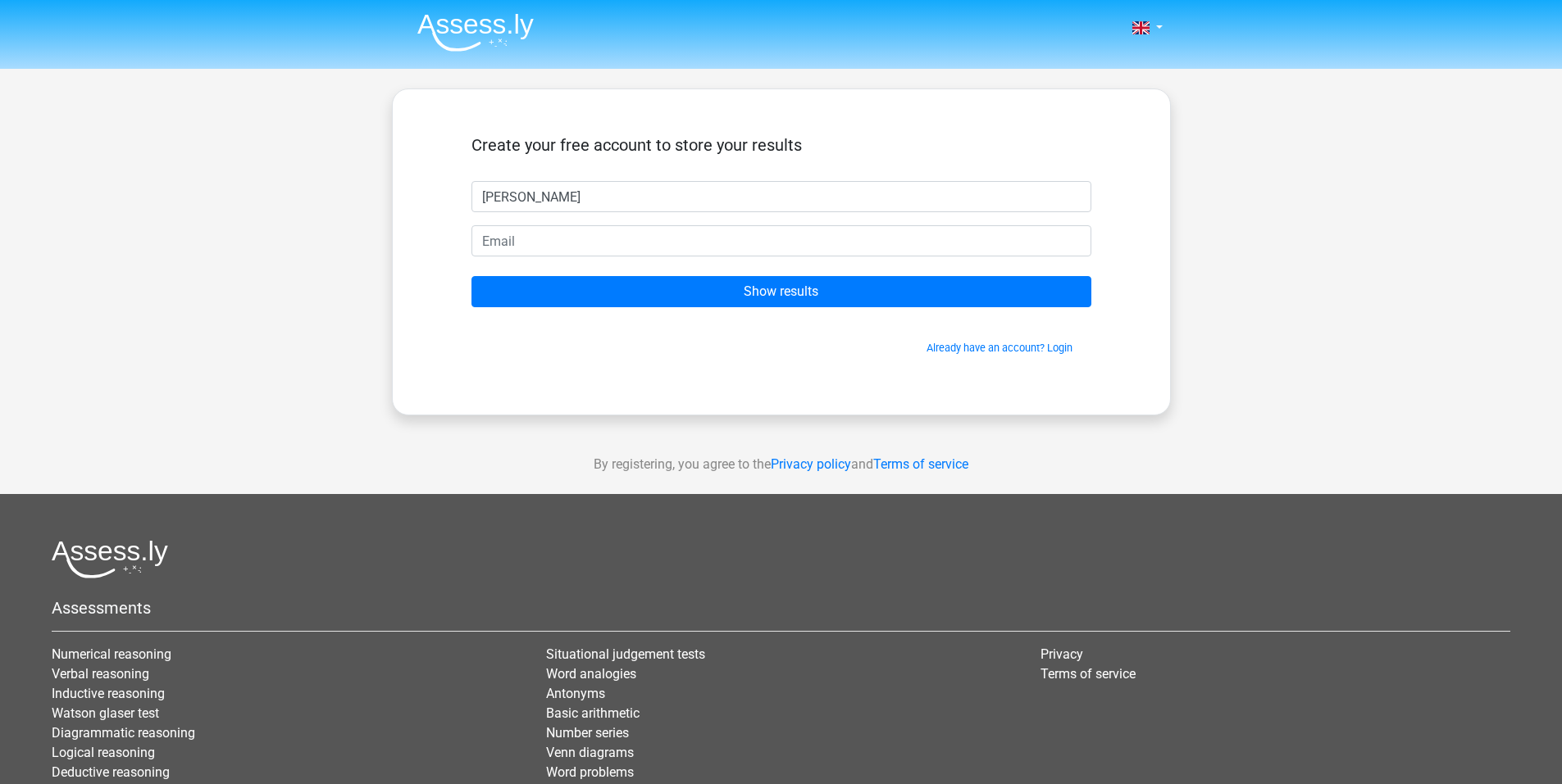
type input "Hashim Cheema"
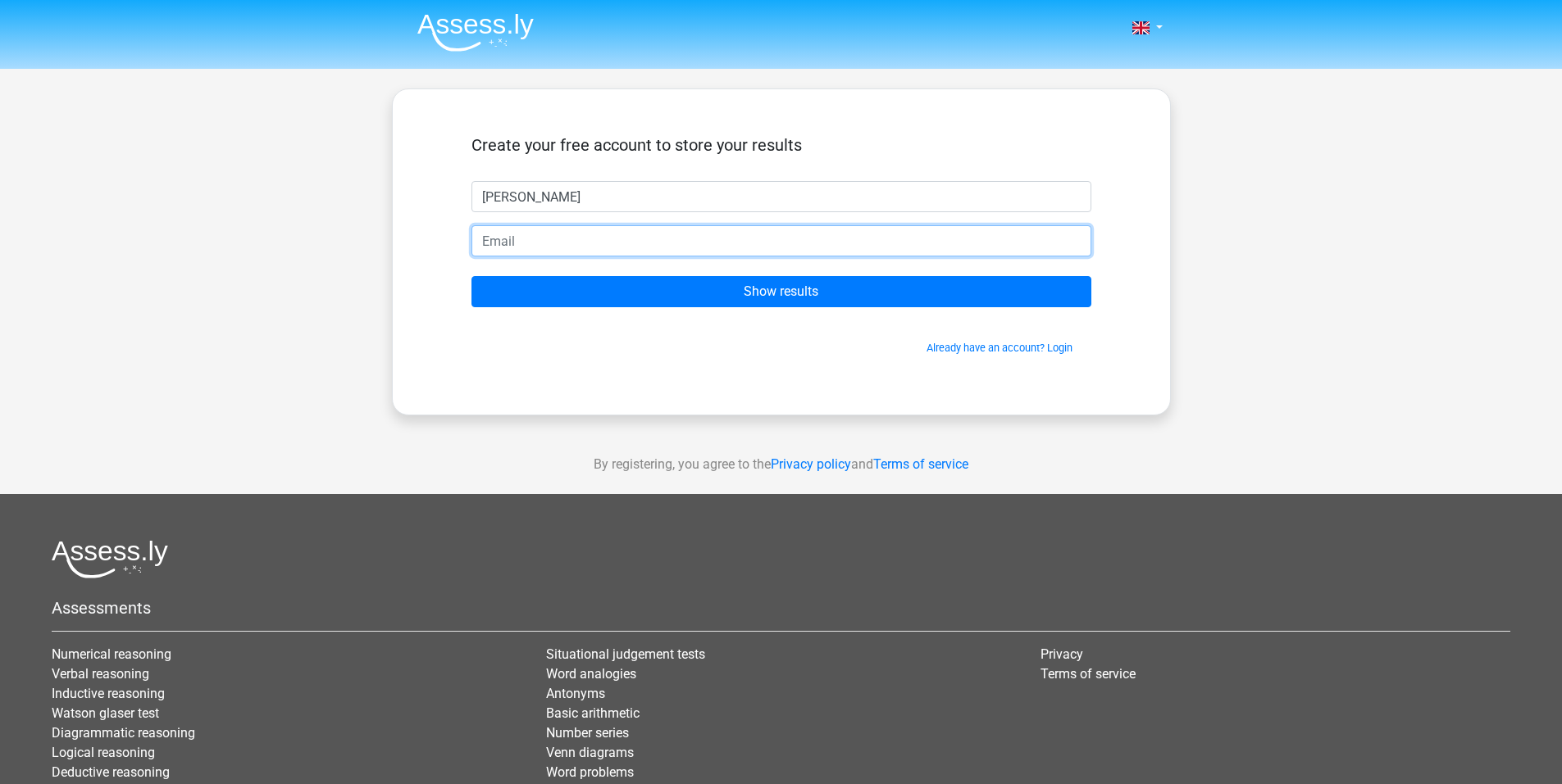
click at [728, 250] on input "email" at bounding box center [781, 241] width 620 height 31
type input "dochashim06@gmail.com"
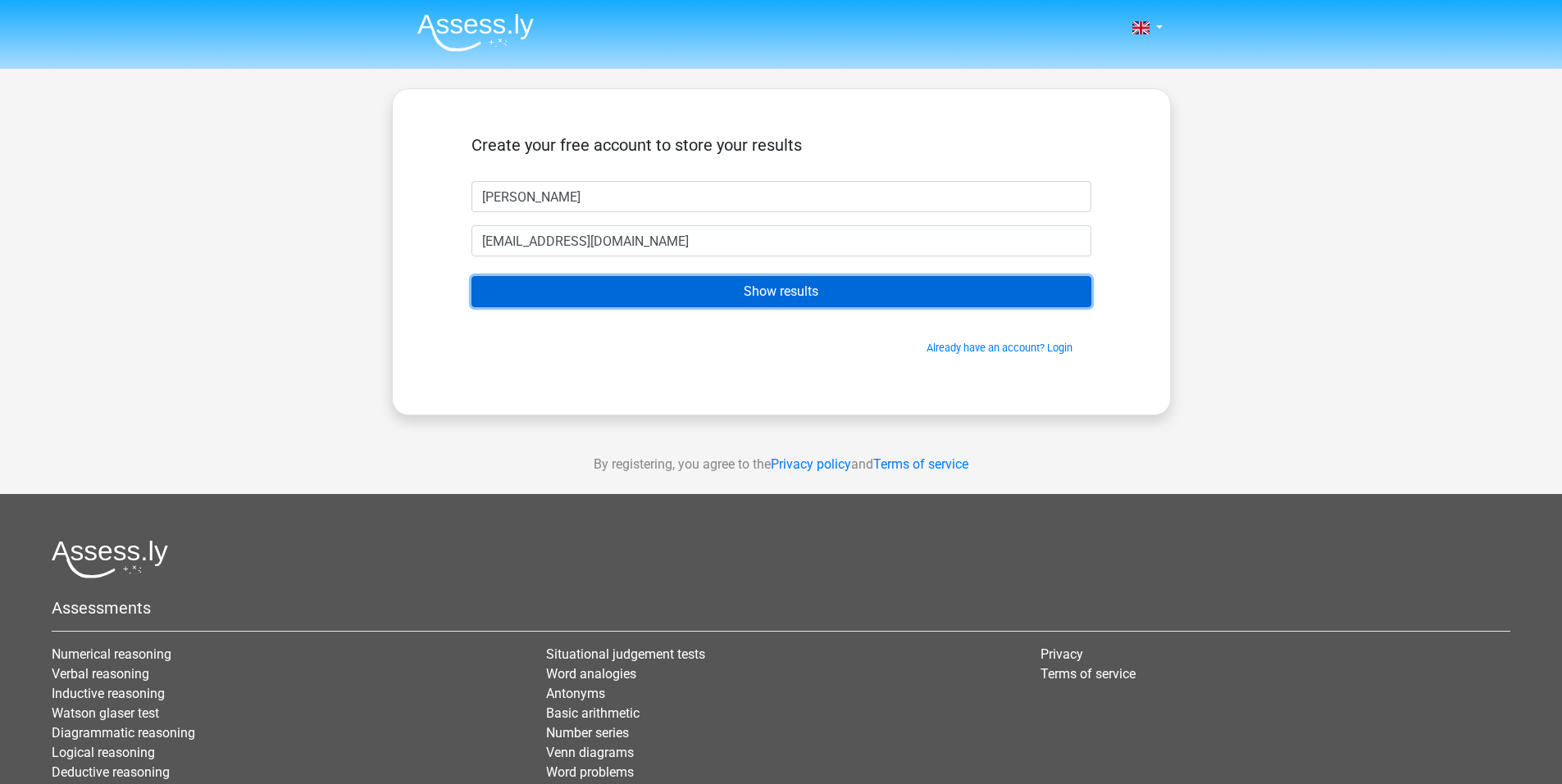
click at [709, 289] on input "Show results" at bounding box center [781, 292] width 620 height 31
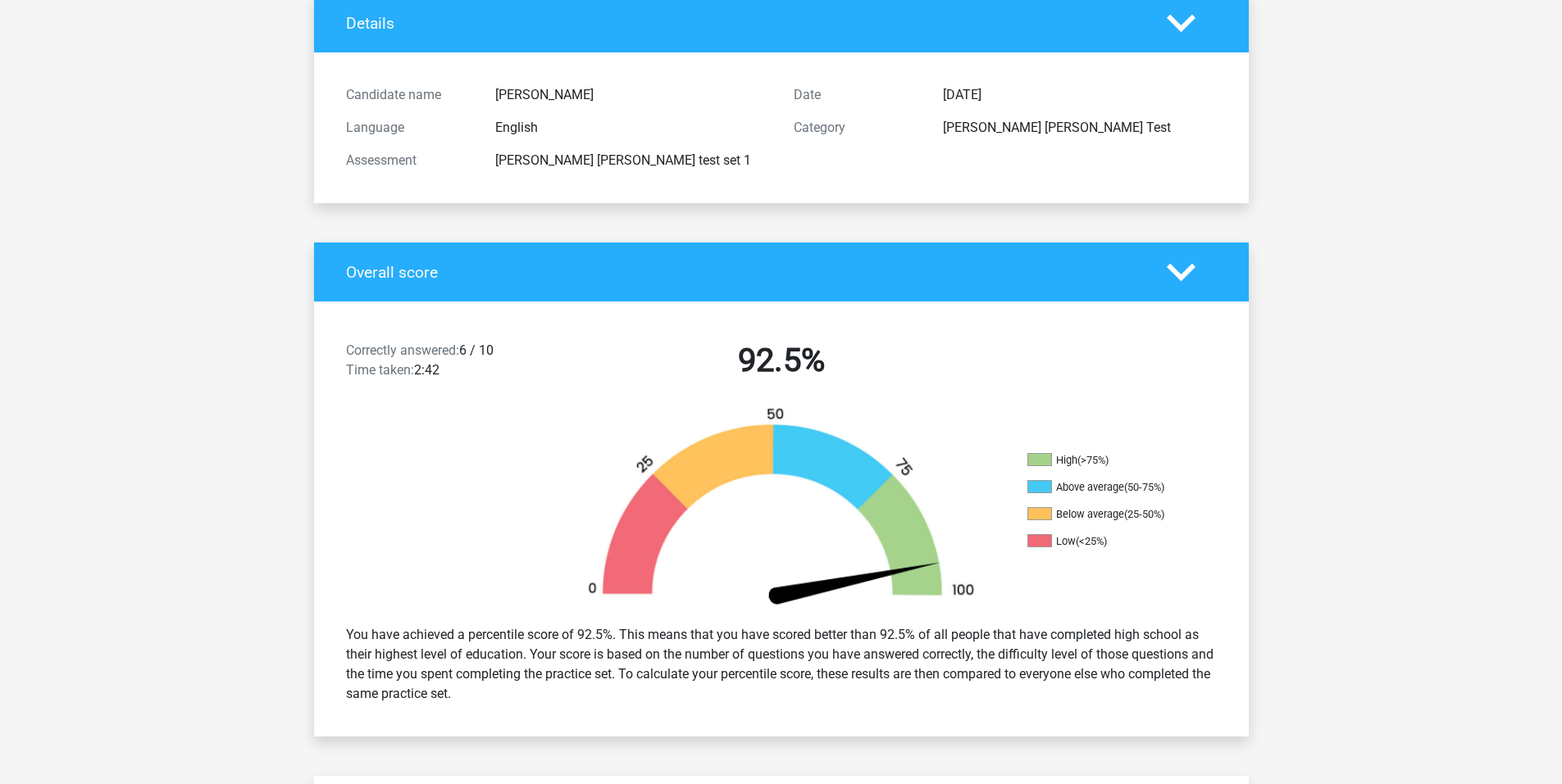
scroll to position [126, 0]
